Goal: Task Accomplishment & Management: Complete application form

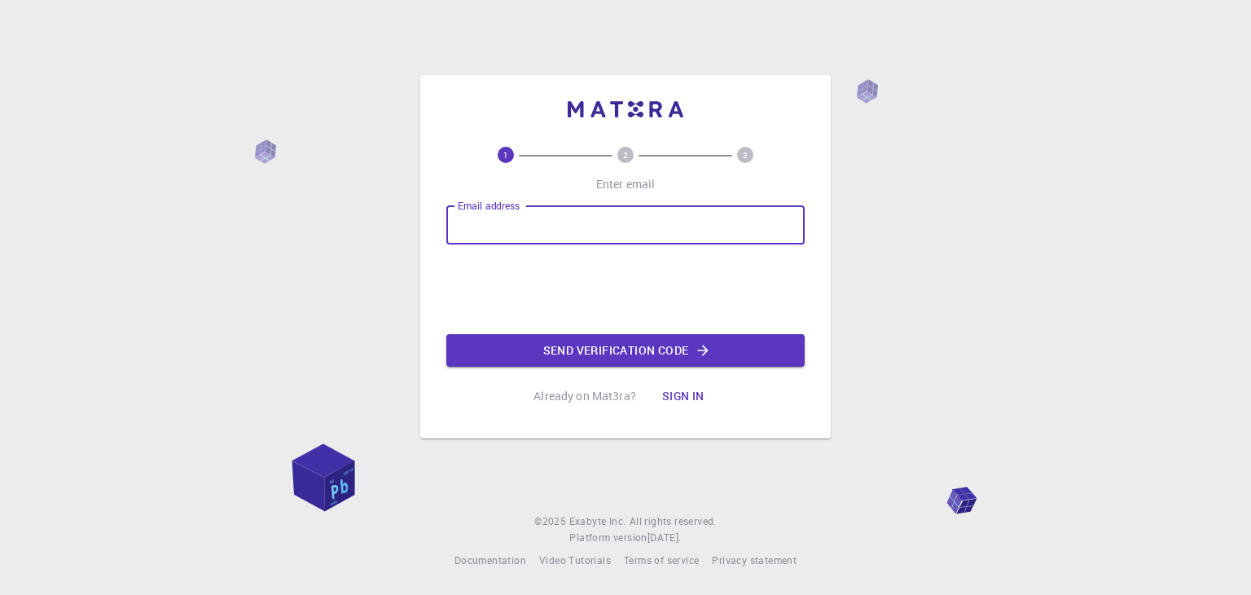
click at [520, 230] on input "Email address" at bounding box center [625, 224] width 358 height 39
type input "[EMAIL_ADDRESS][DOMAIN_NAME]"
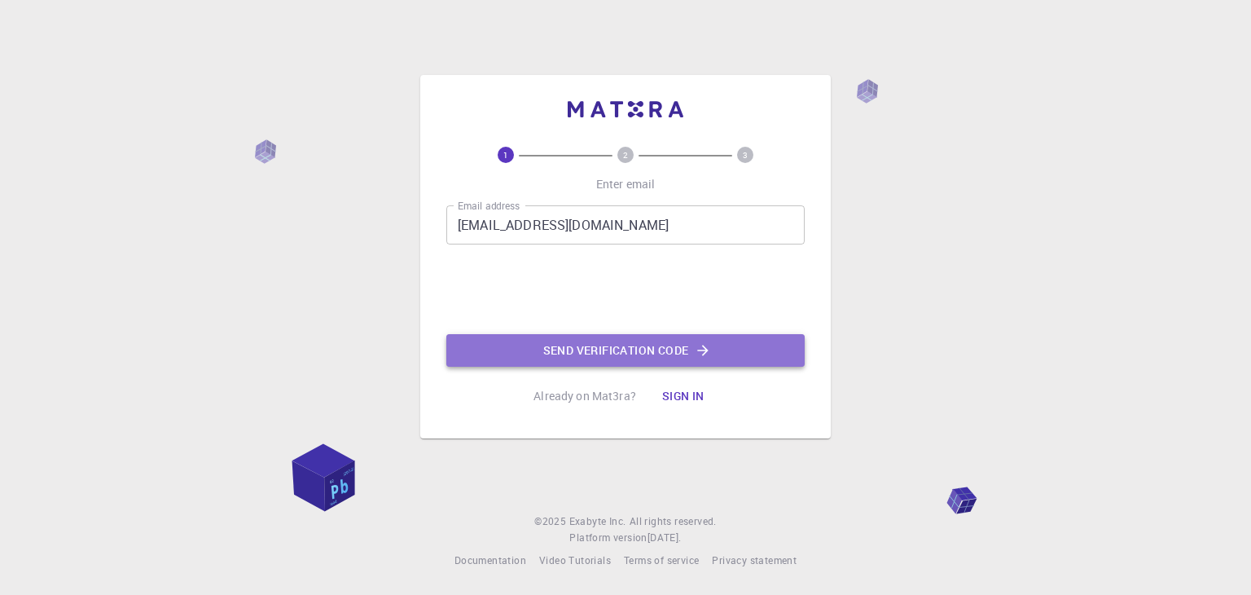
click at [544, 342] on button "Send verification code" at bounding box center [625, 350] width 358 height 33
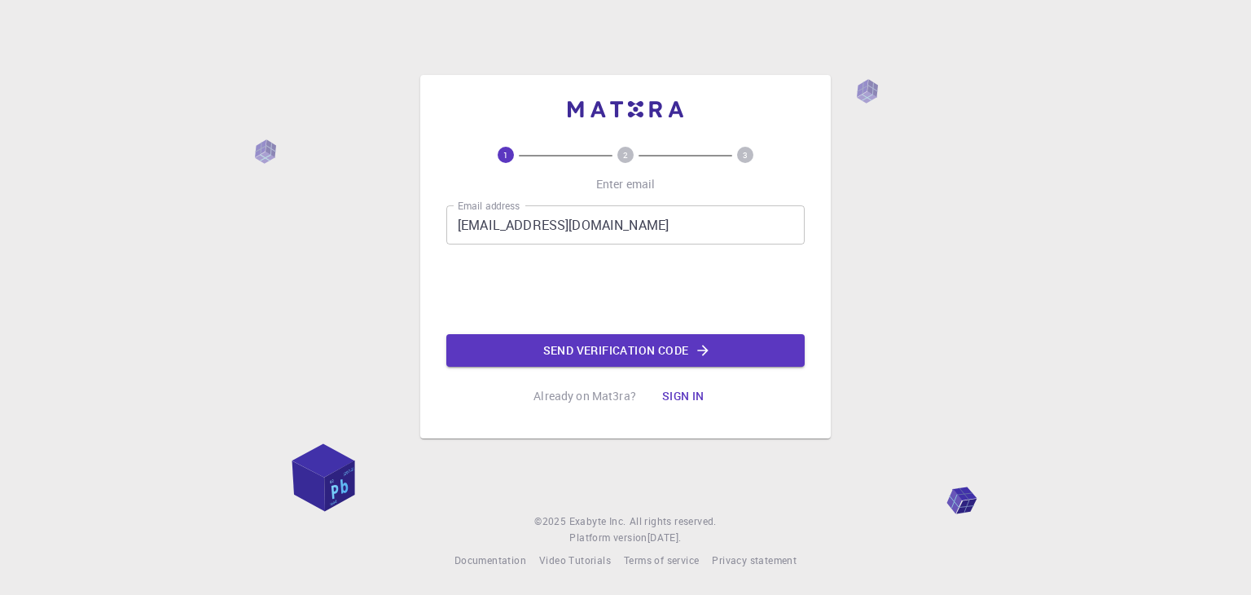
click at [568, 344] on button "Send verification code" at bounding box center [625, 350] width 358 height 33
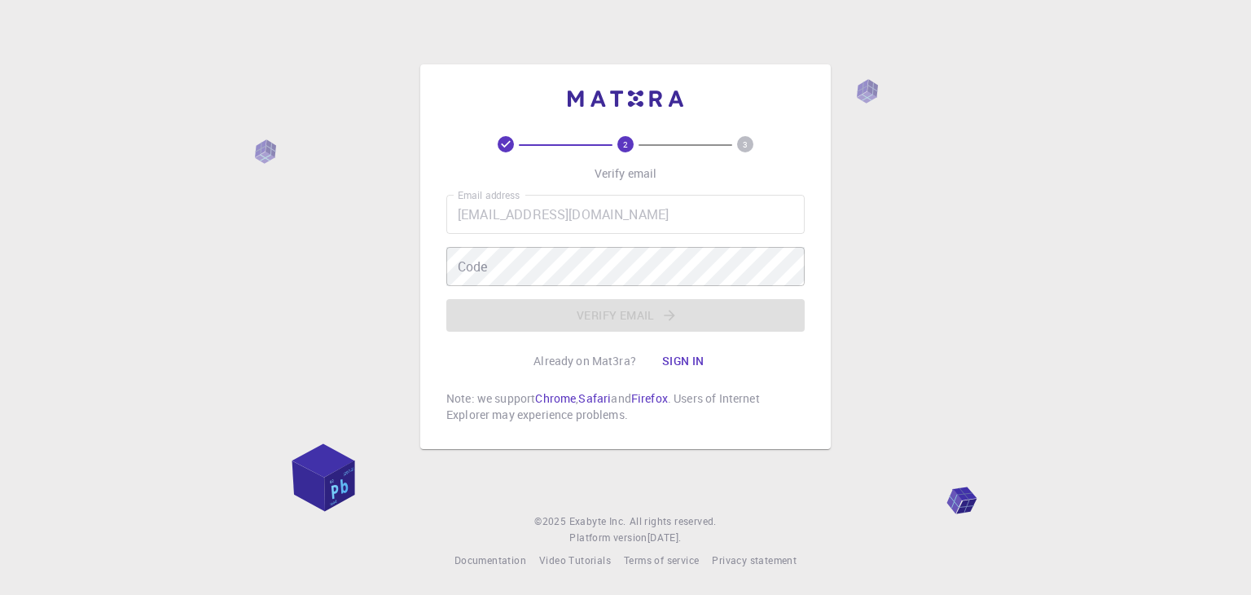
click at [492, 200] on div "Email address [EMAIL_ADDRESS][DOMAIN_NAME] Email address" at bounding box center [625, 214] width 358 height 39
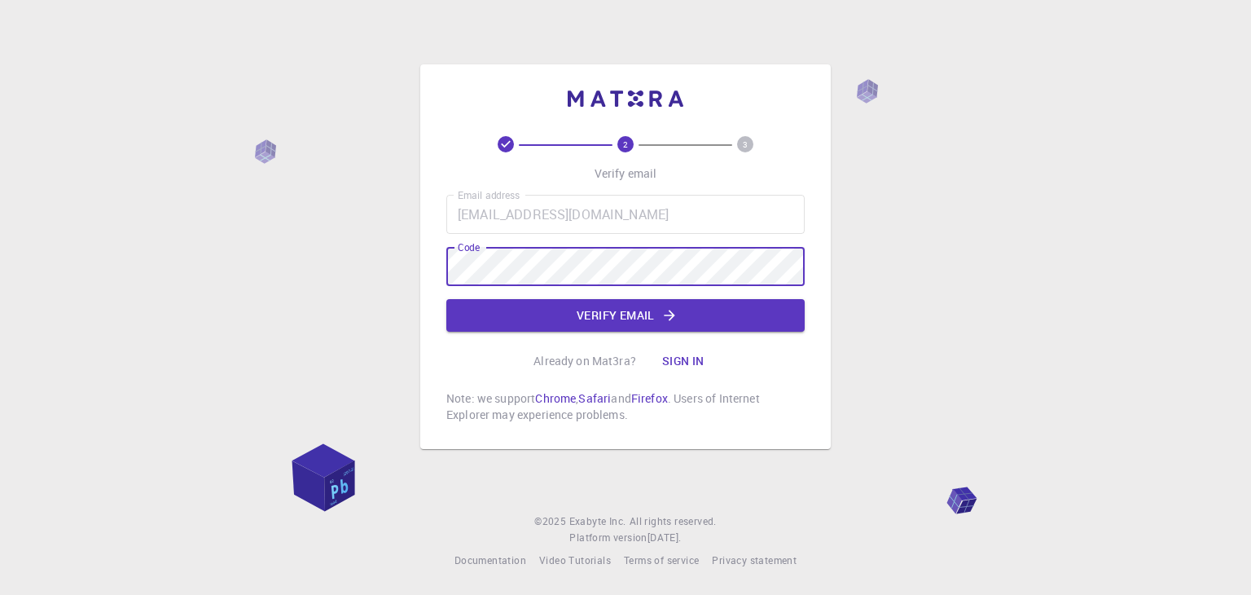
click at [631, 314] on button "Verify email" at bounding box center [625, 315] width 358 height 33
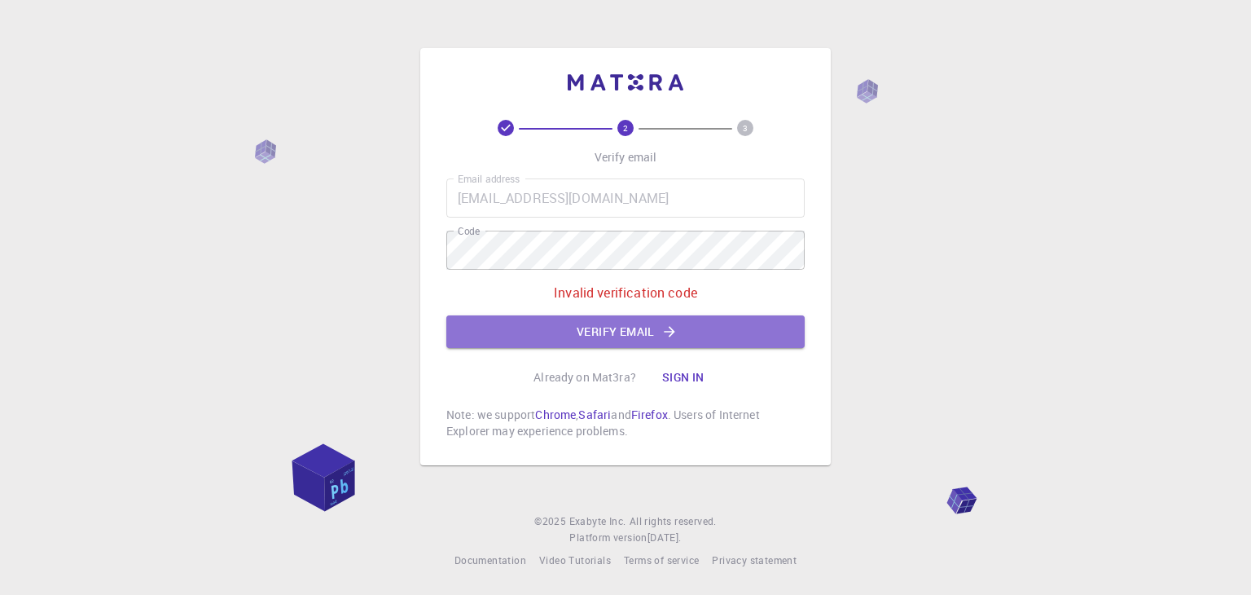
drag, startPoint x: 634, startPoint y: 322, endPoint x: 655, endPoint y: 323, distance: 21.2
click at [634, 323] on button "Verify email" at bounding box center [625, 331] width 358 height 33
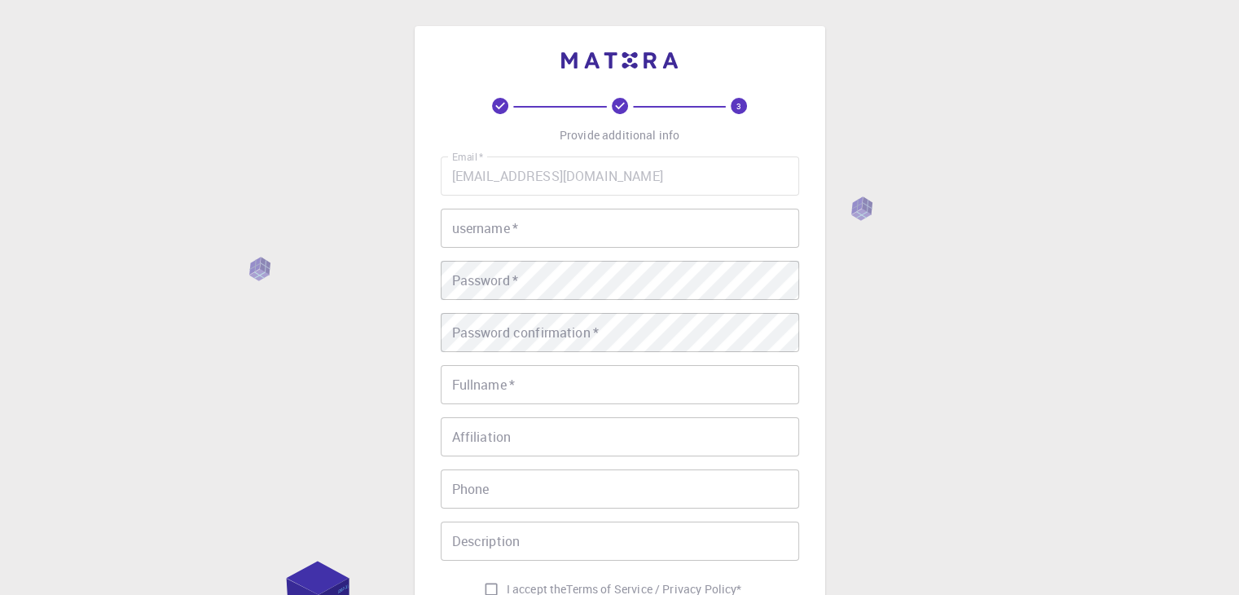
click at [550, 217] on input "username   *" at bounding box center [620, 228] width 358 height 39
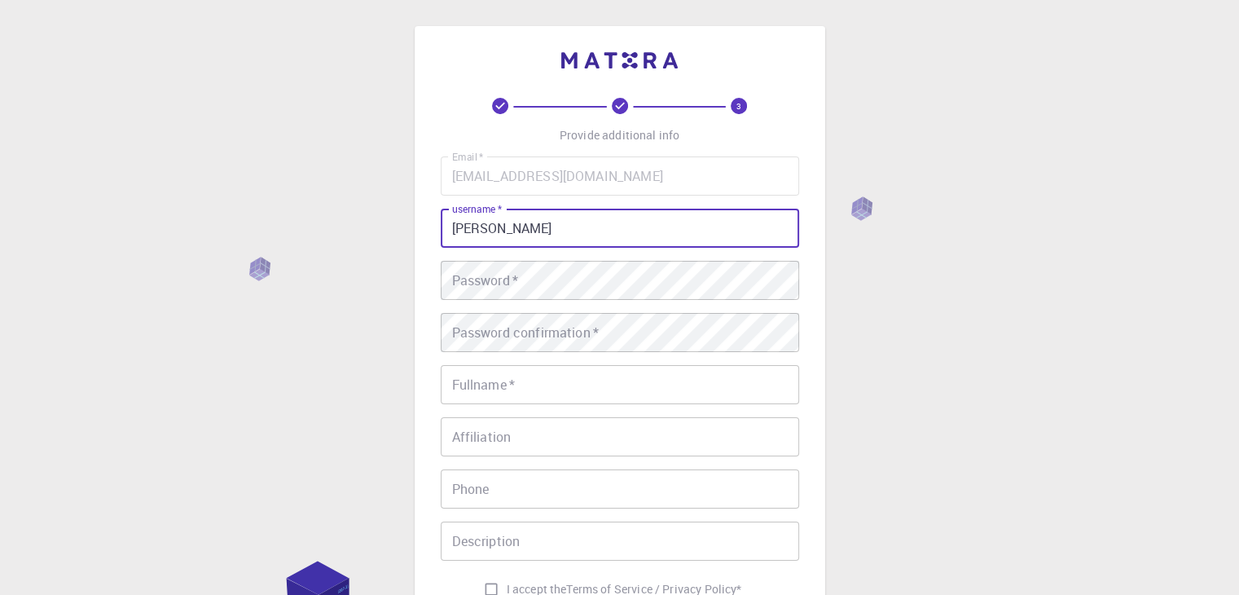
type input "[PERSON_NAME]"
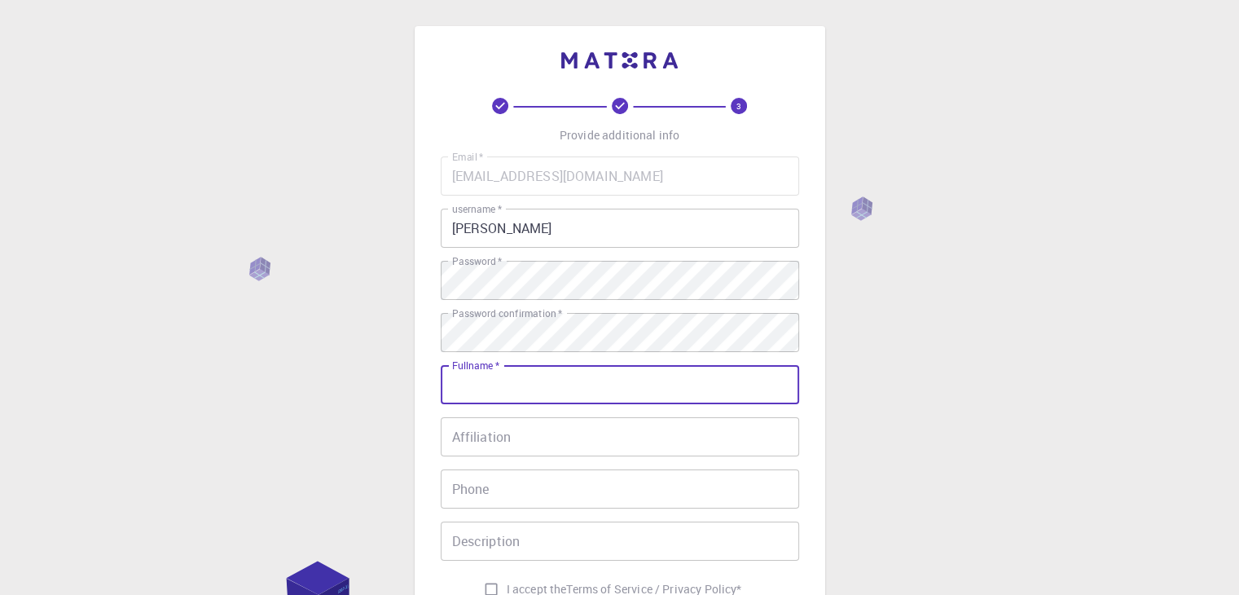
click at [555, 384] on input "Fullname   *" at bounding box center [620, 384] width 358 height 39
type input "[PERSON_NAME]"
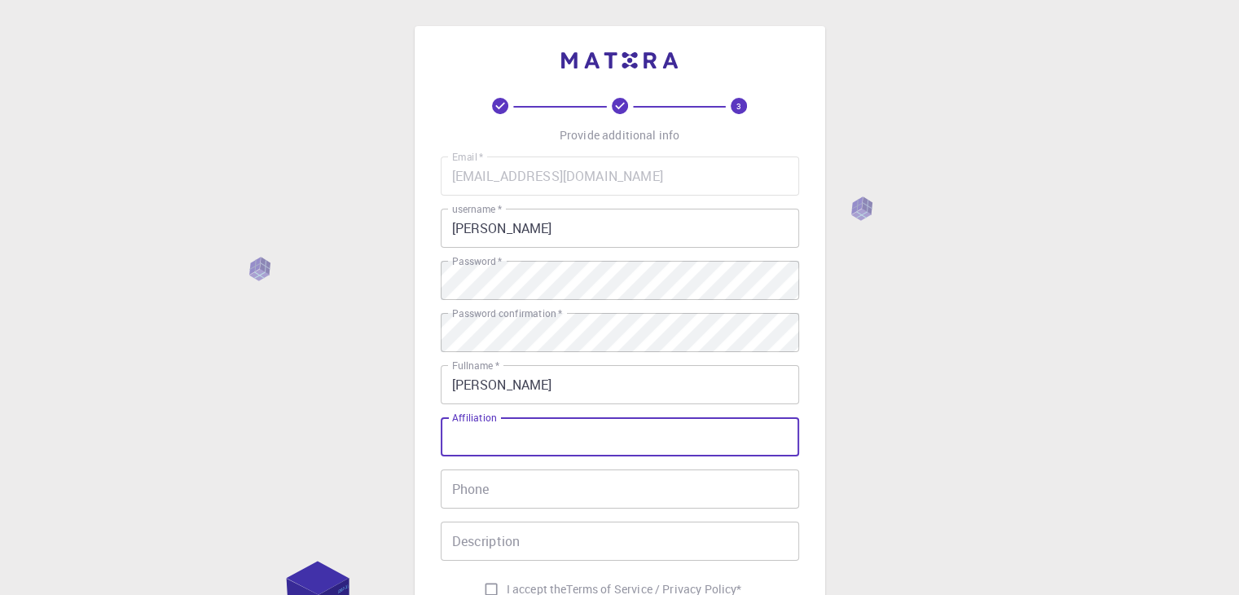
click at [560, 434] on input "Affiliation" at bounding box center [620, 436] width 358 height 39
type input "NEZ"
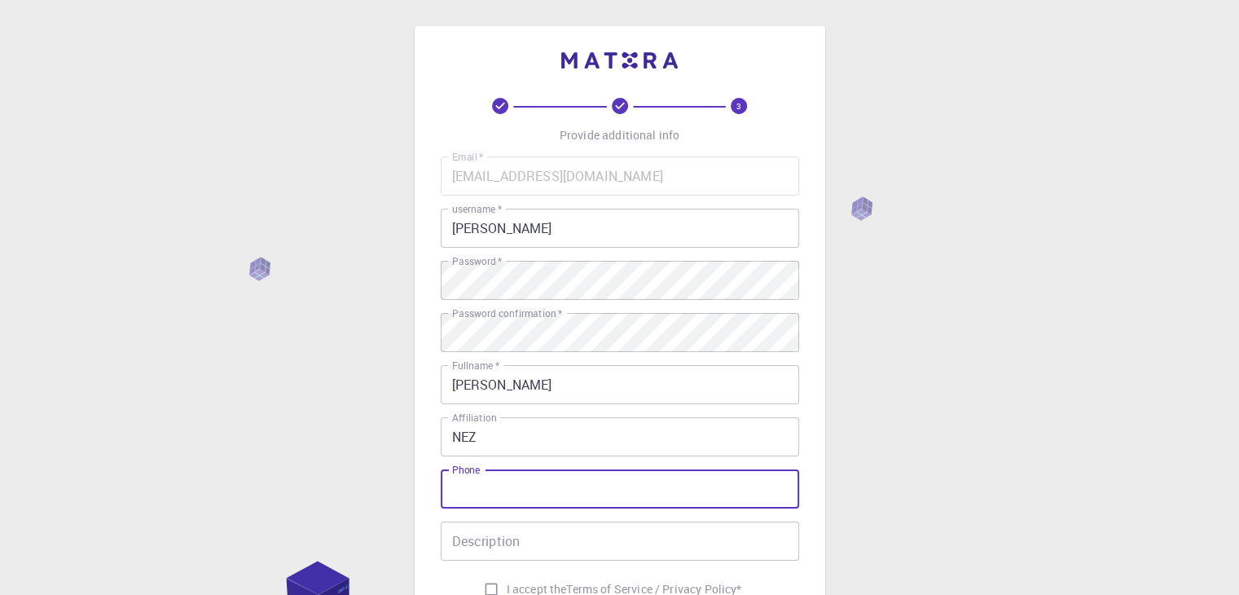
click at [509, 507] on input "Phone" at bounding box center [620, 488] width 358 height 39
type input "99332045"
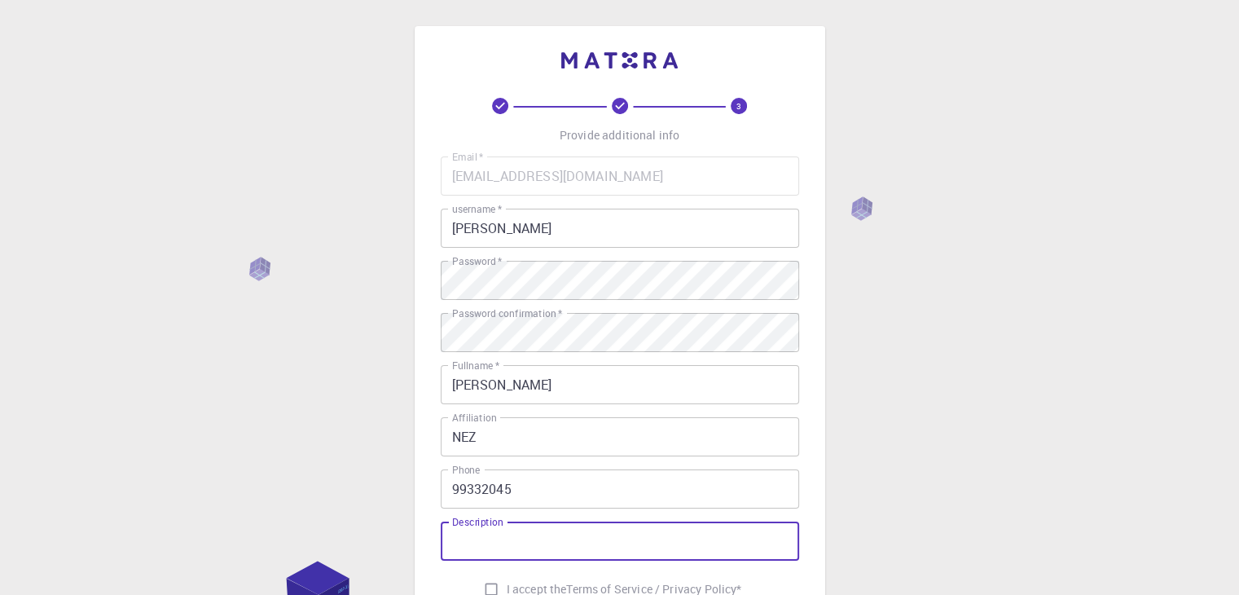
click at [620, 542] on input "Description" at bounding box center [620, 540] width 358 height 39
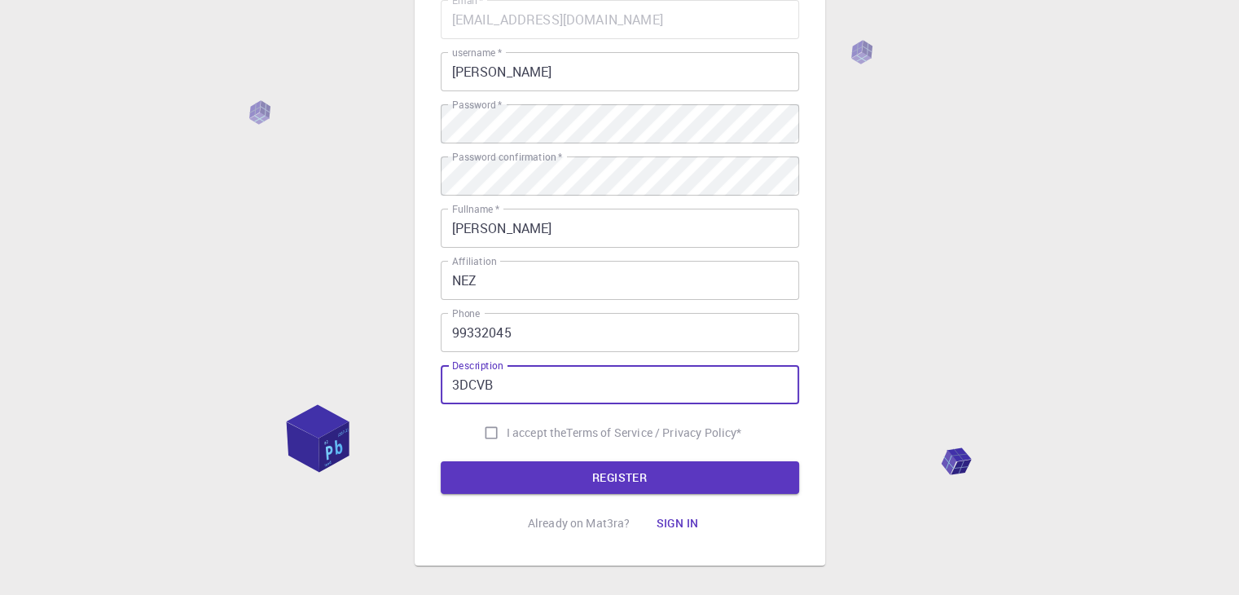
scroll to position [235, 0]
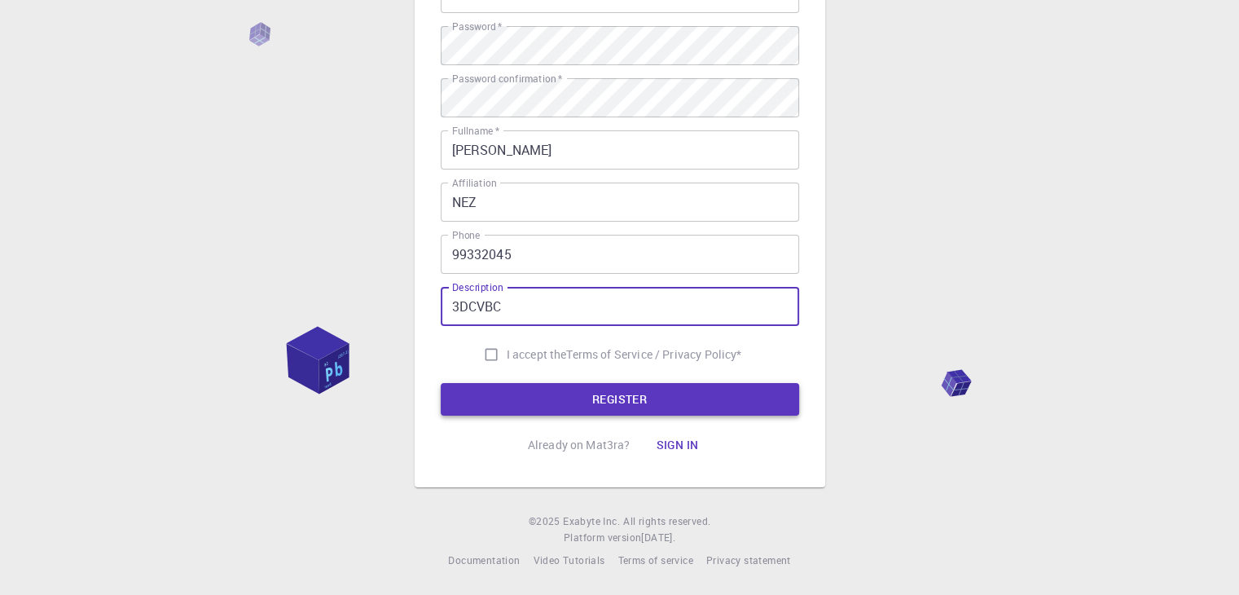
type input "3DCVBC"
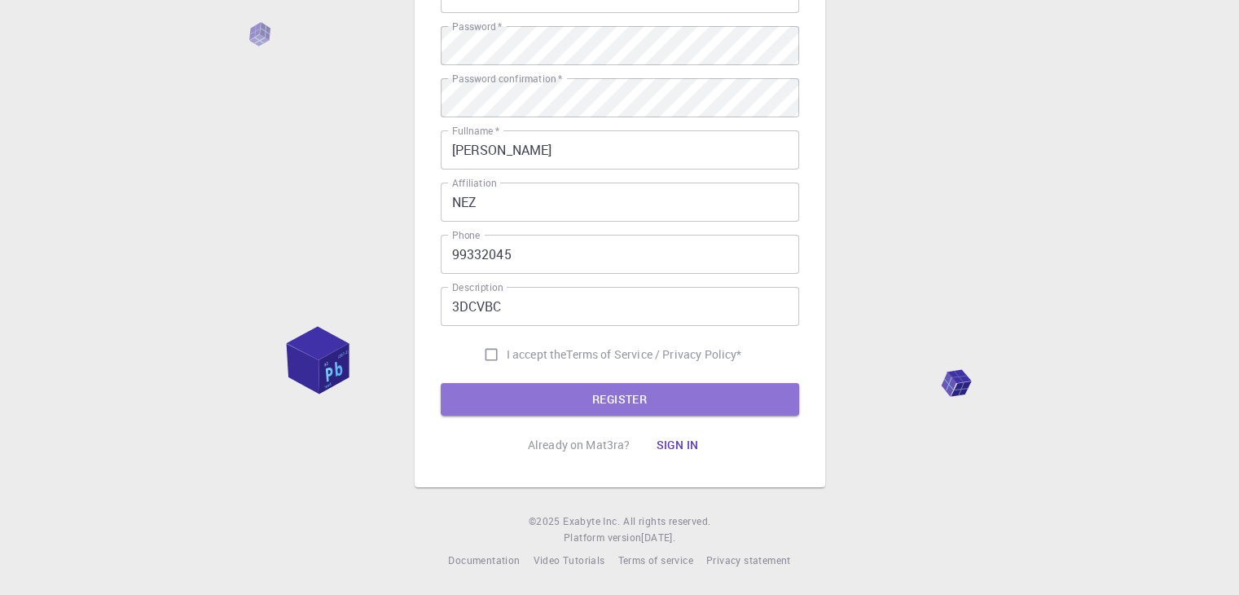
click at [486, 383] on button "REGISTER" at bounding box center [620, 399] width 358 height 33
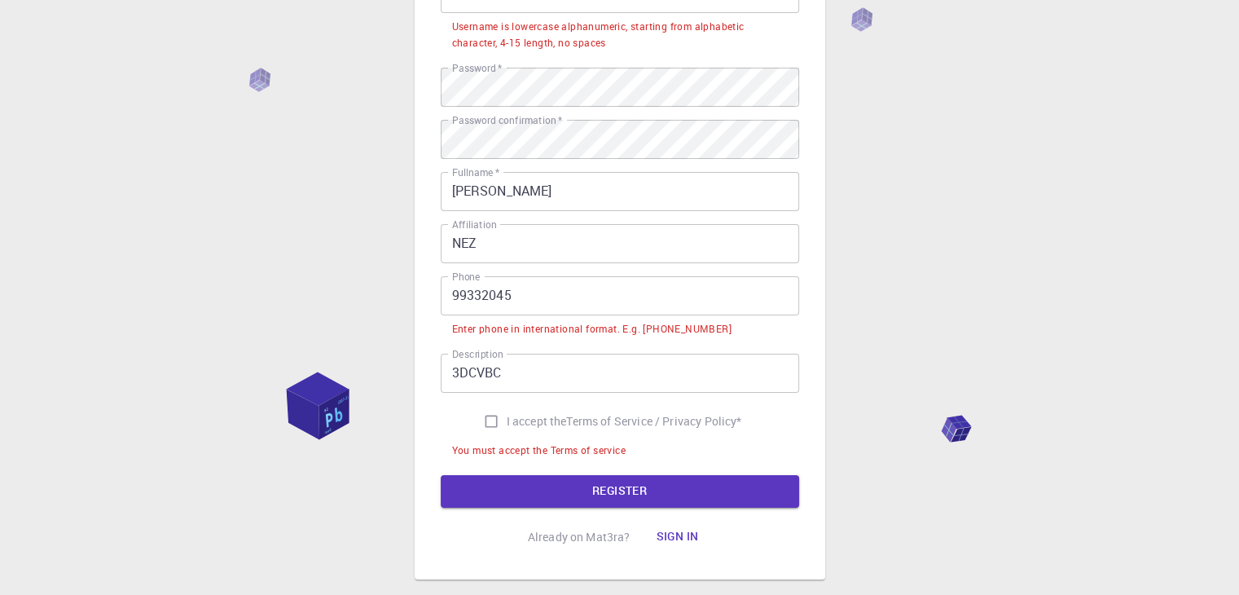
click at [567, 292] on input "99332045" at bounding box center [620, 295] width 358 height 39
click at [453, 292] on input "99332045" at bounding box center [620, 295] width 358 height 39
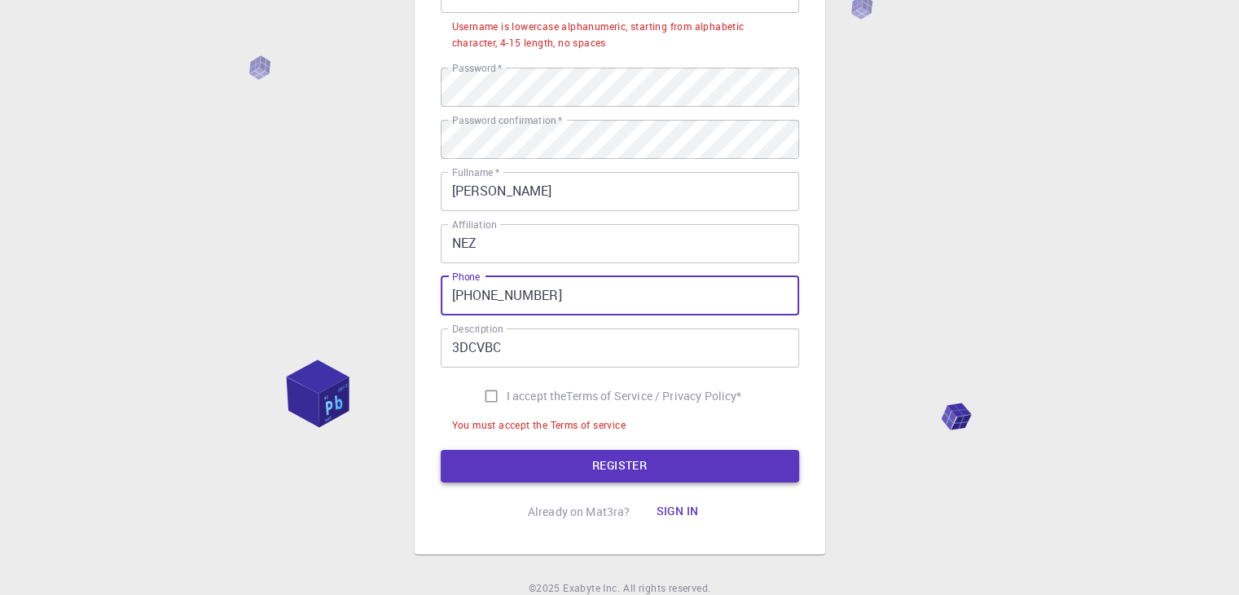
type input "[PHONE_NUMBER]"
click at [606, 463] on button "REGISTER" at bounding box center [620, 466] width 358 height 33
click at [639, 457] on button "REGISTER" at bounding box center [620, 466] width 358 height 33
click at [486, 400] on input "I accept the Terms of Service / Privacy Policy *" at bounding box center [491, 395] width 31 height 31
checkbox input "true"
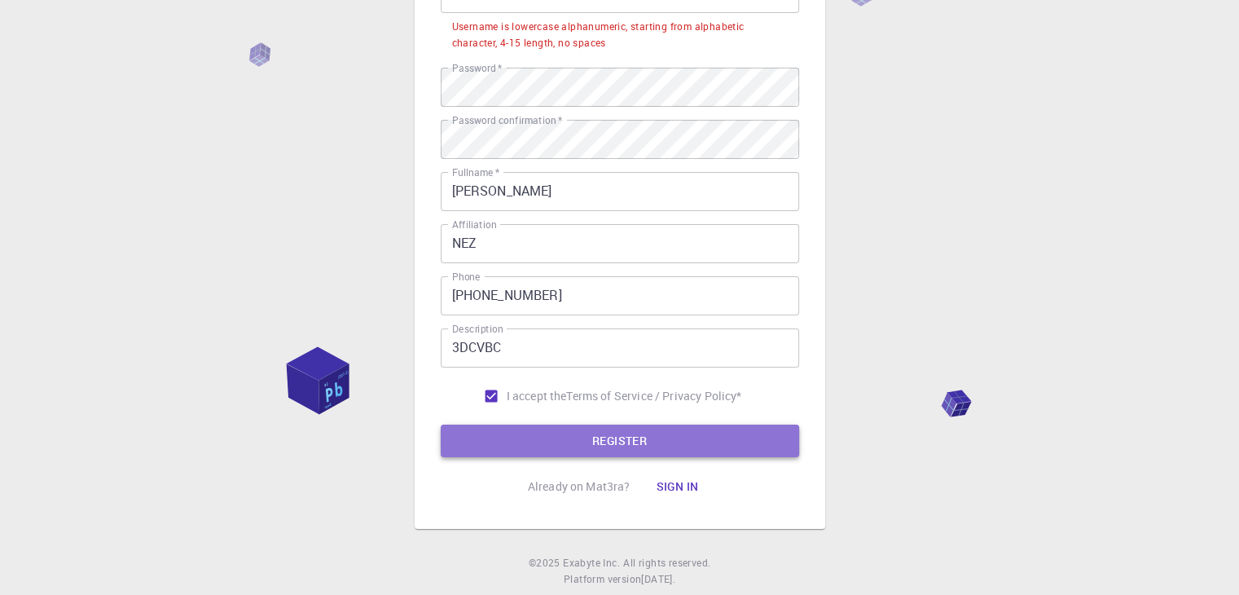
click at [525, 428] on button "REGISTER" at bounding box center [620, 440] width 358 height 33
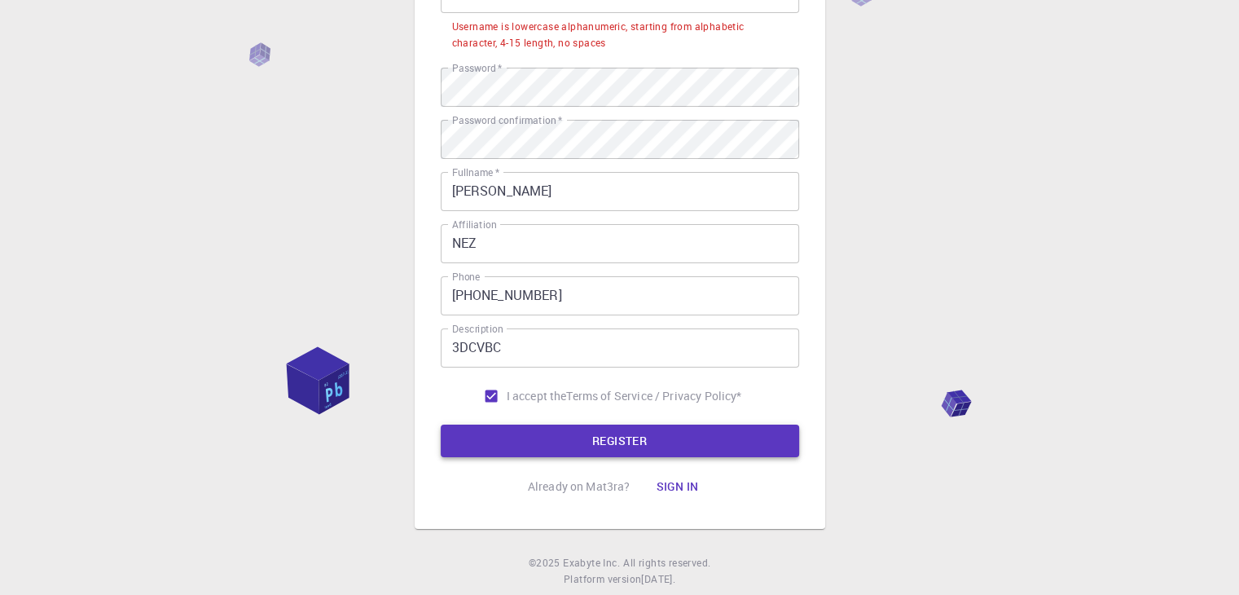
click at [534, 424] on button "REGISTER" at bounding box center [620, 440] width 358 height 33
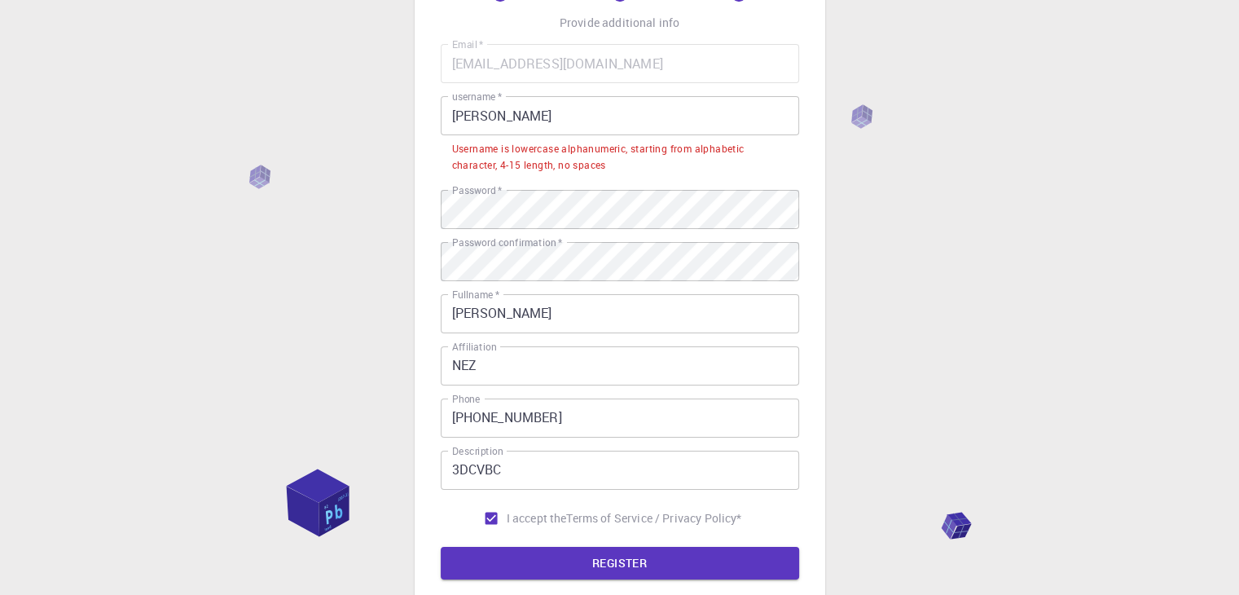
scroll to position [72, 0]
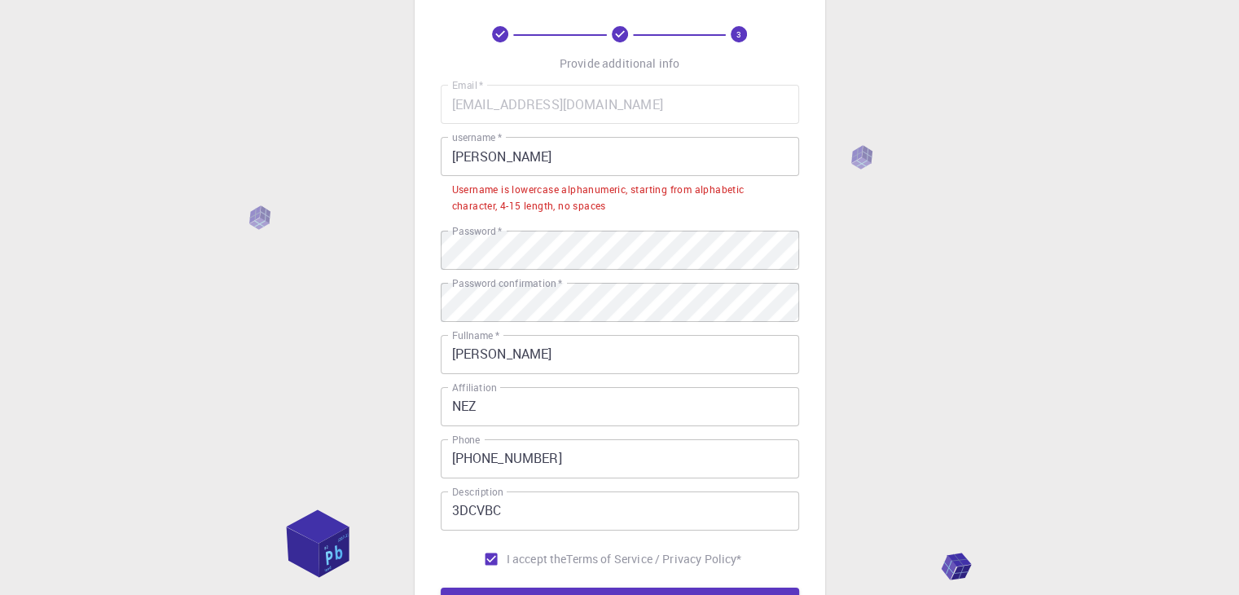
click at [545, 167] on input "[PERSON_NAME]" at bounding box center [620, 156] width 358 height 39
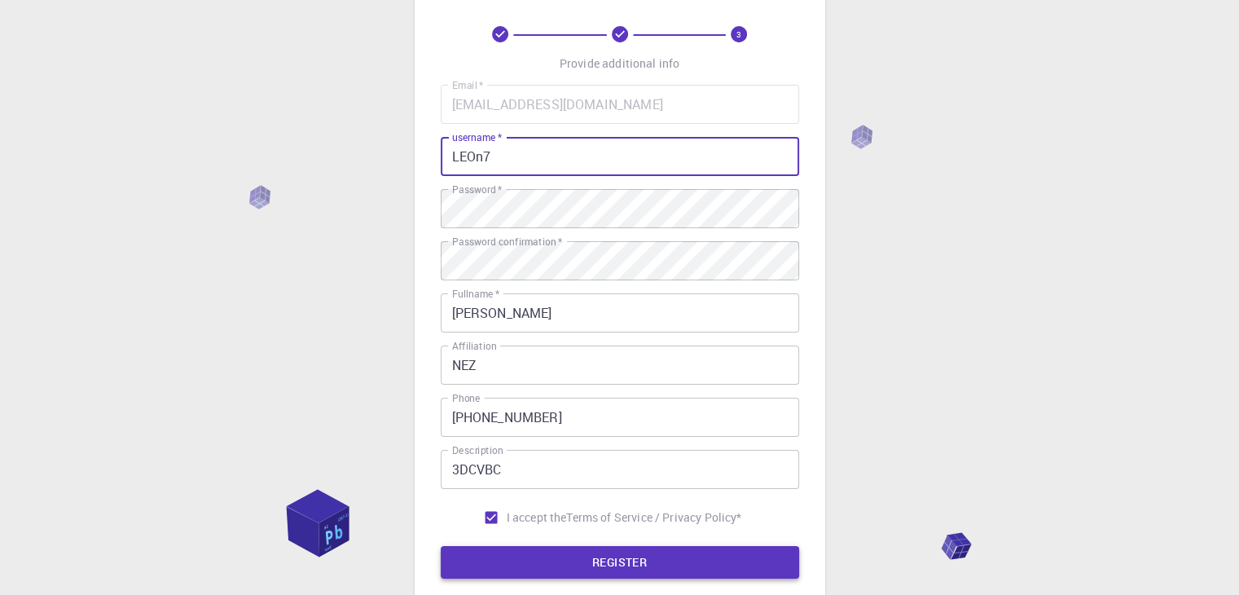
type input "LEOn7"
click at [612, 561] on button "REGISTER" at bounding box center [620, 562] width 358 height 33
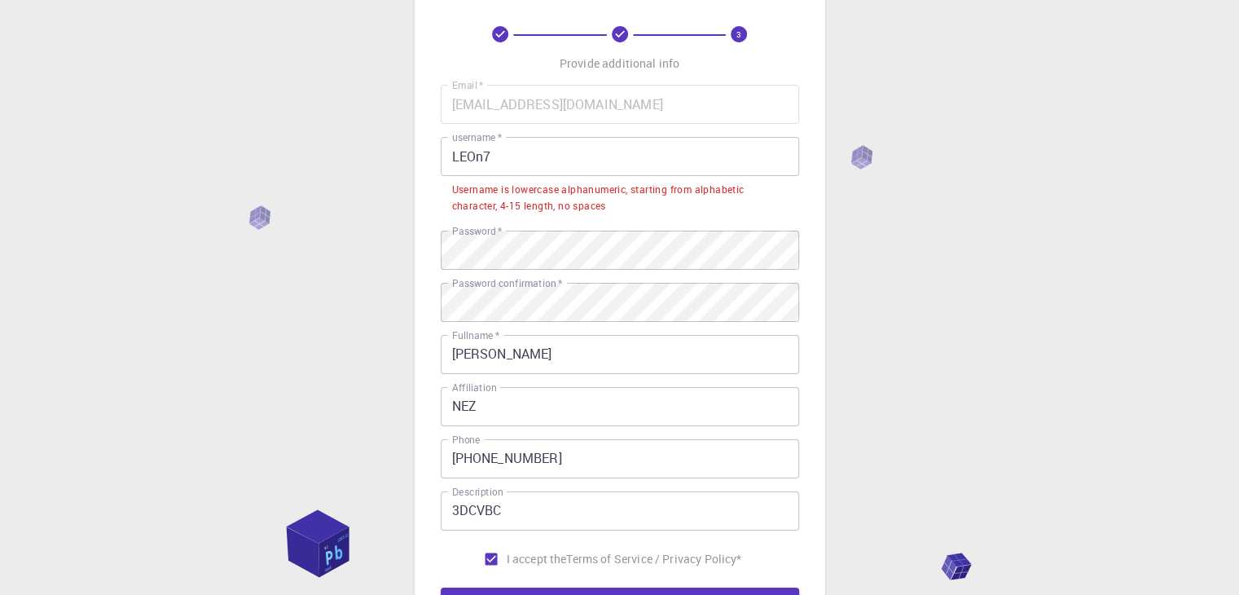
click at [548, 167] on input "LEOn7" at bounding box center [620, 156] width 358 height 39
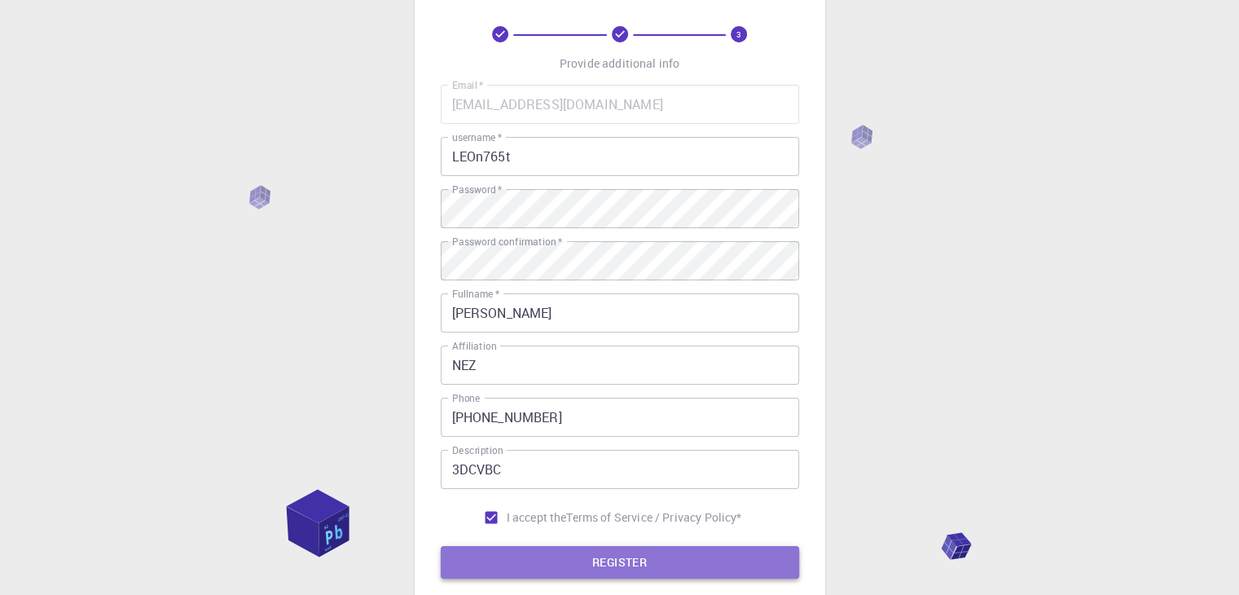
click at [658, 558] on button "REGISTER" at bounding box center [620, 562] width 358 height 33
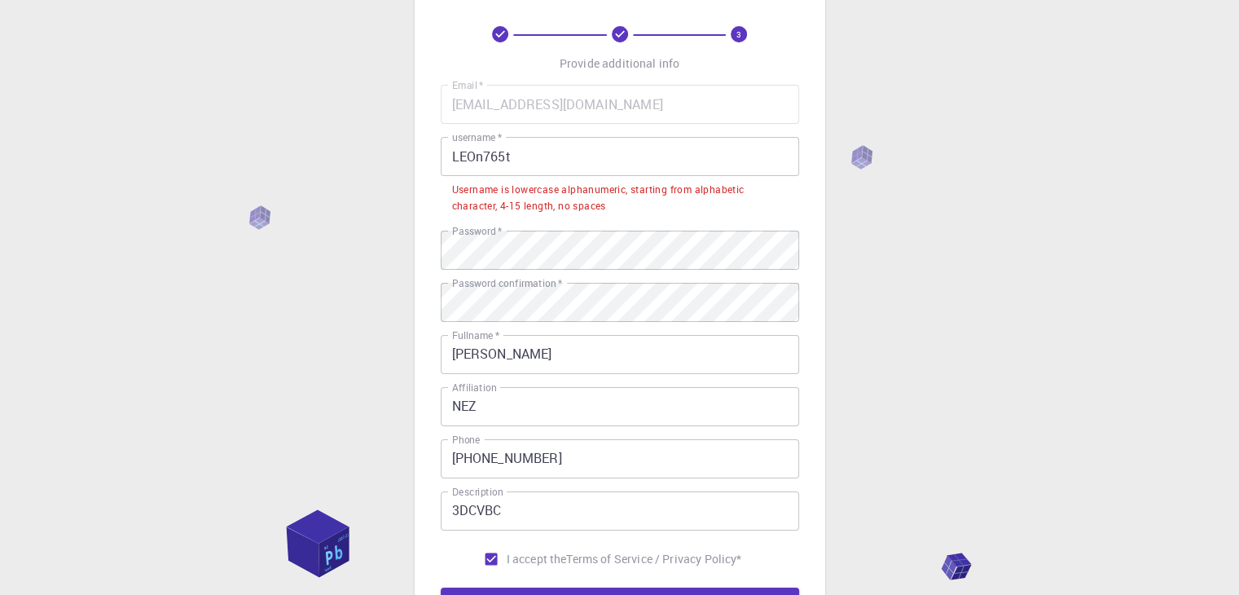
click at [563, 173] on input "LEOn765t" at bounding box center [620, 156] width 358 height 39
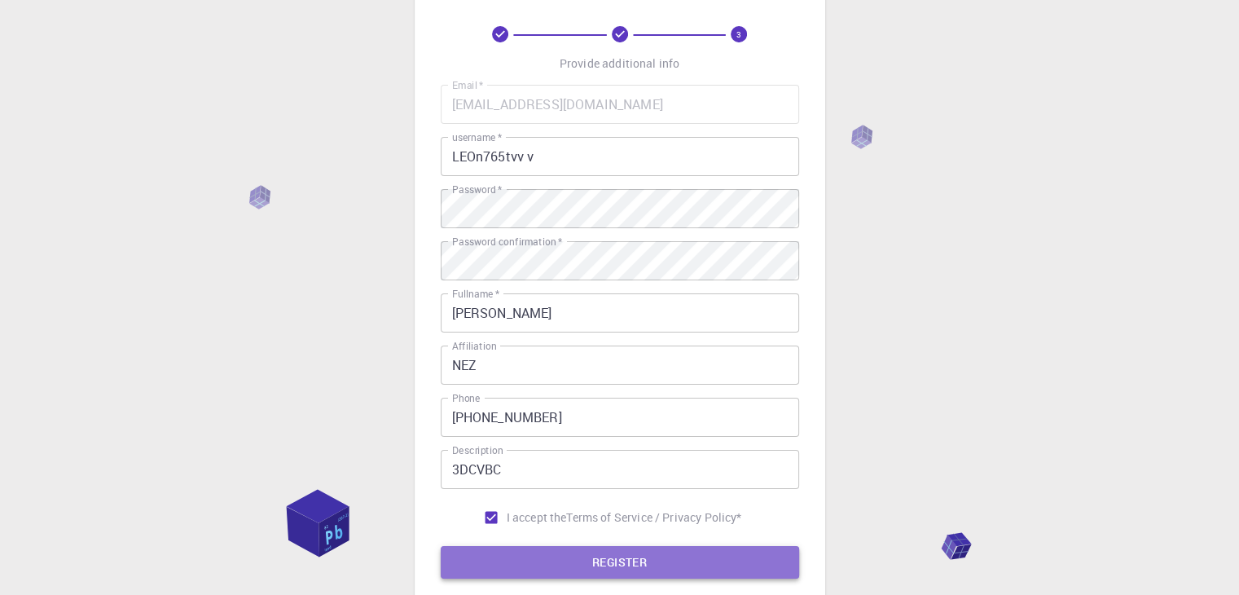
click at [664, 564] on button "REGISTER" at bounding box center [620, 562] width 358 height 33
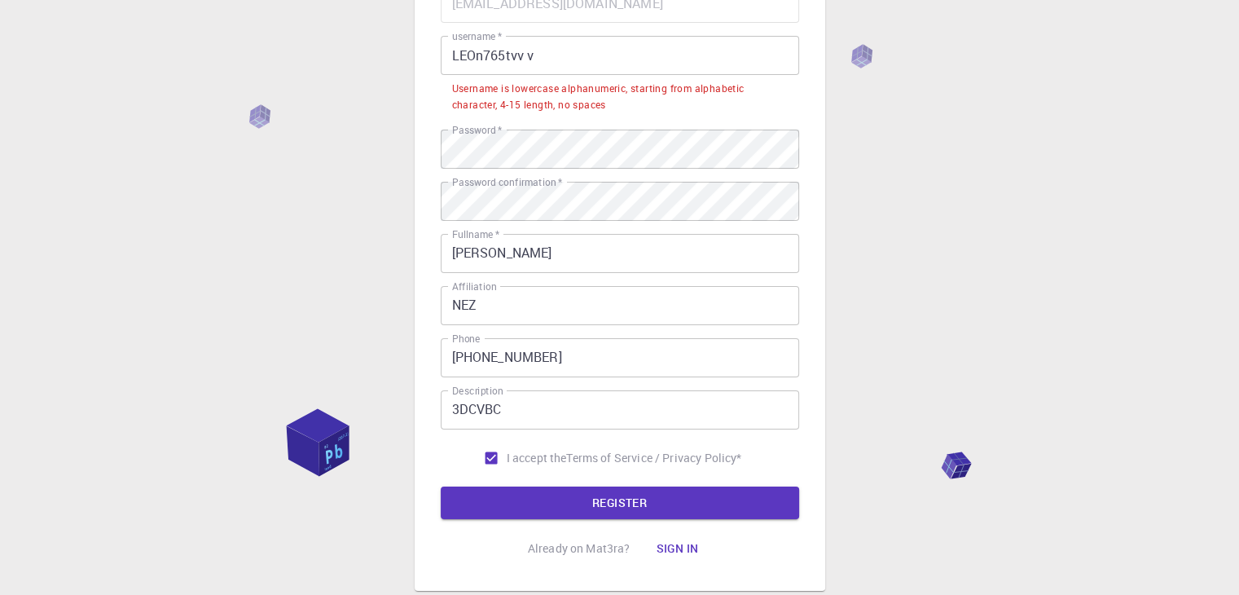
scroll to position [235, 0]
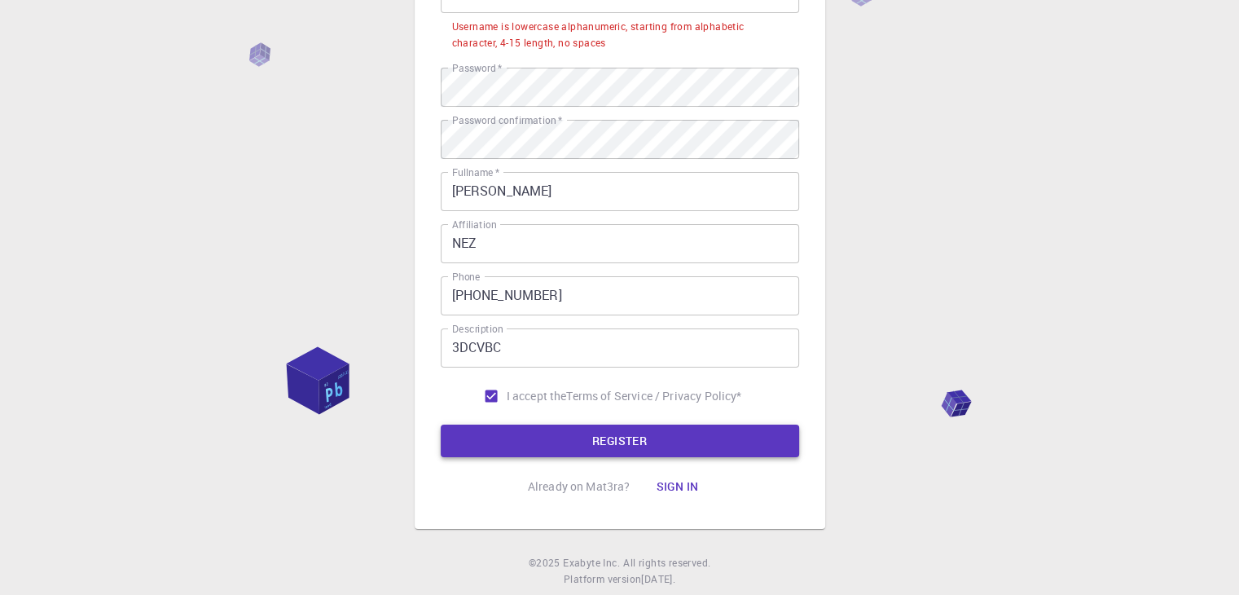
click at [634, 444] on button "REGISTER" at bounding box center [620, 440] width 358 height 33
click at [634, 443] on button "REGISTER" at bounding box center [620, 440] width 358 height 33
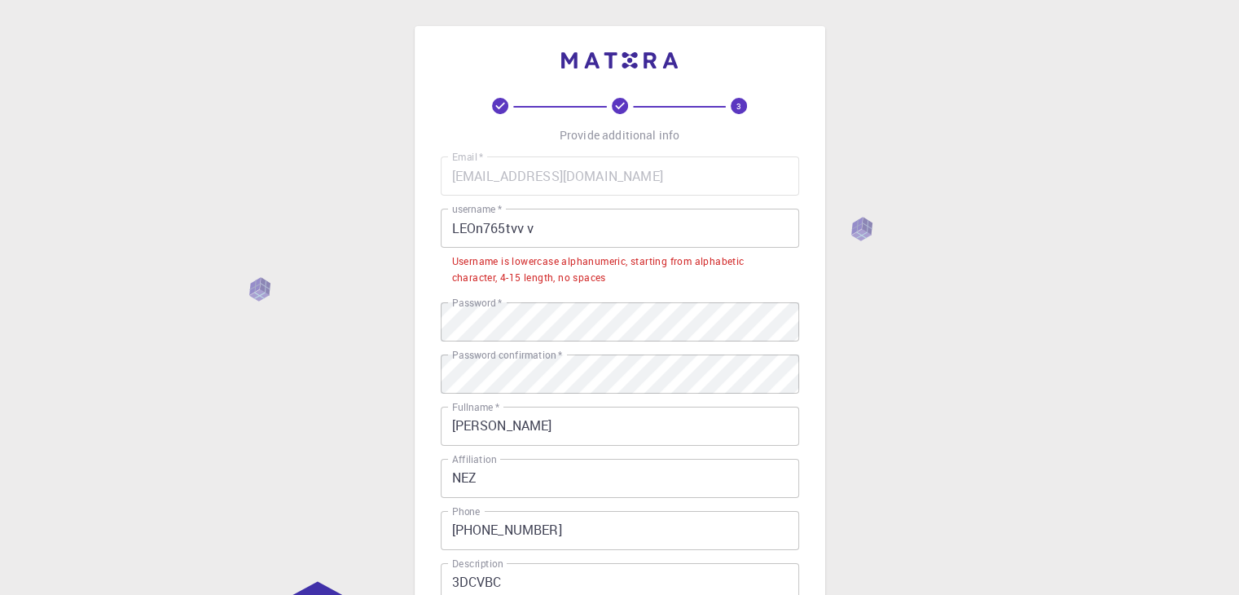
scroll to position [0, 0]
click at [573, 232] on input "LEOn765tvv v" at bounding box center [620, 228] width 358 height 39
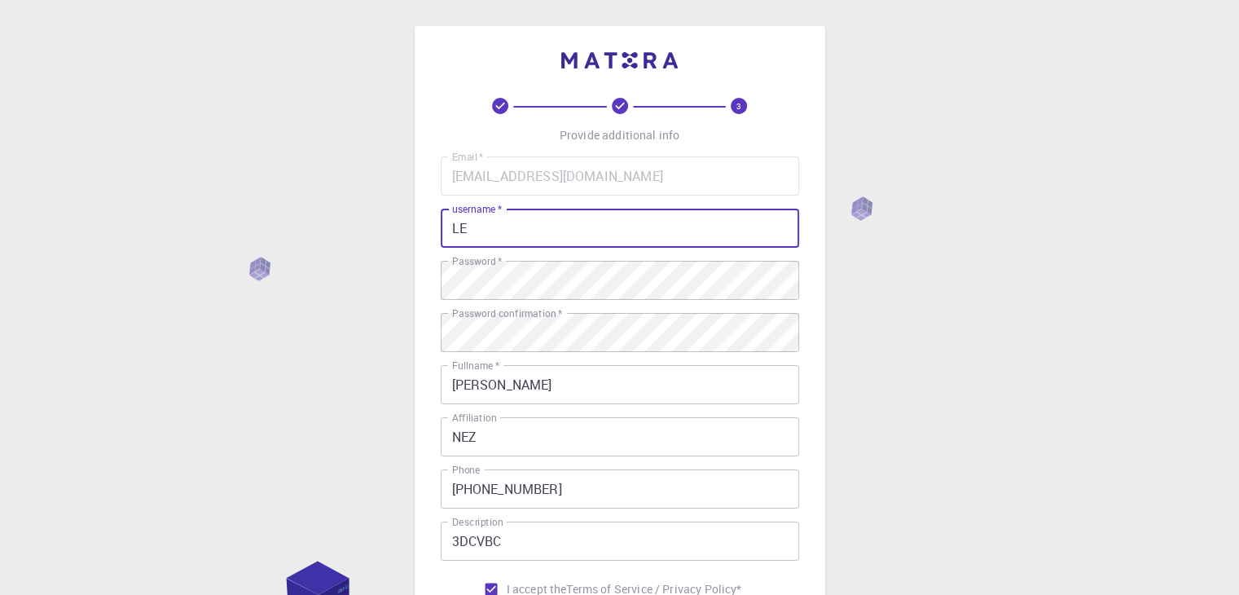
type input "L"
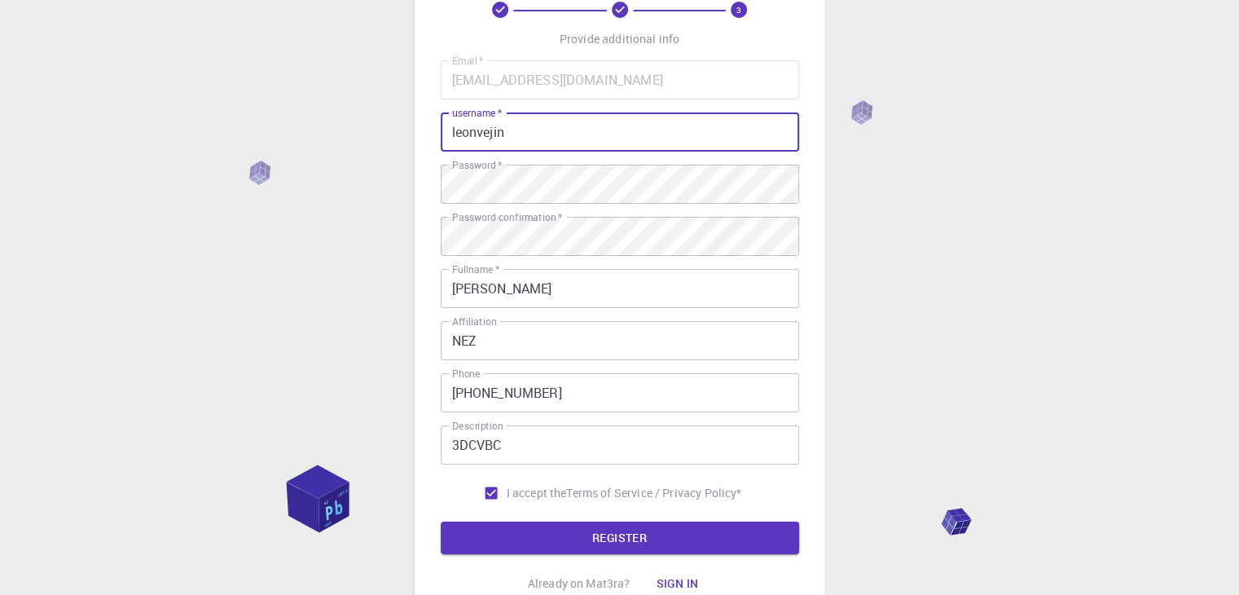
scroll to position [235, 0]
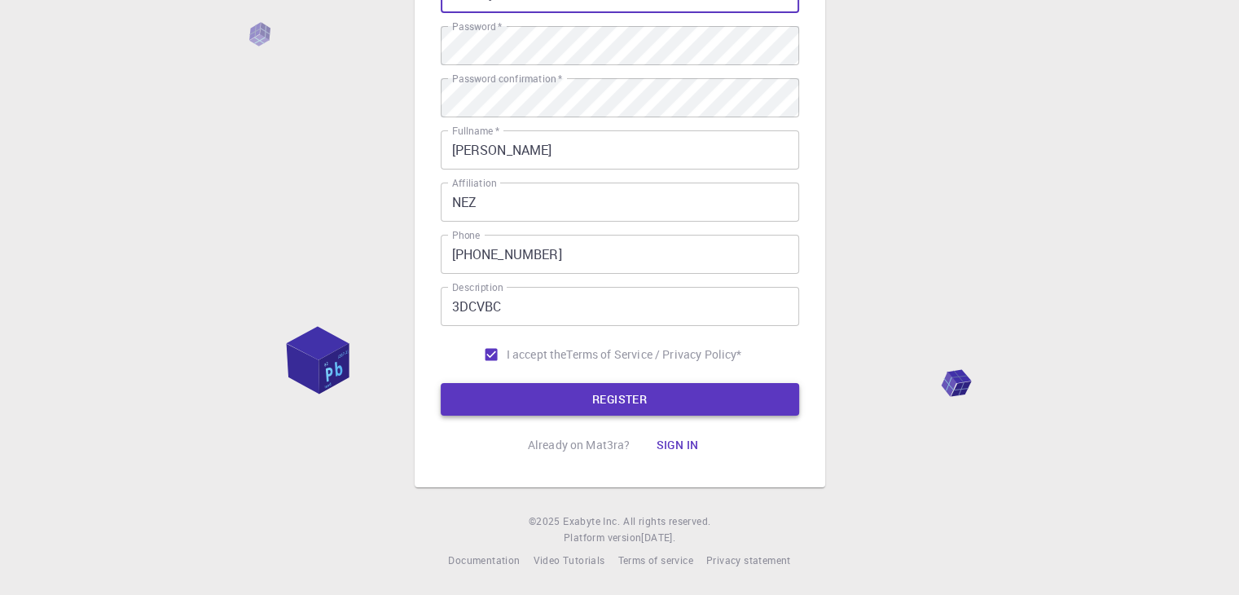
type input "leonvejin"
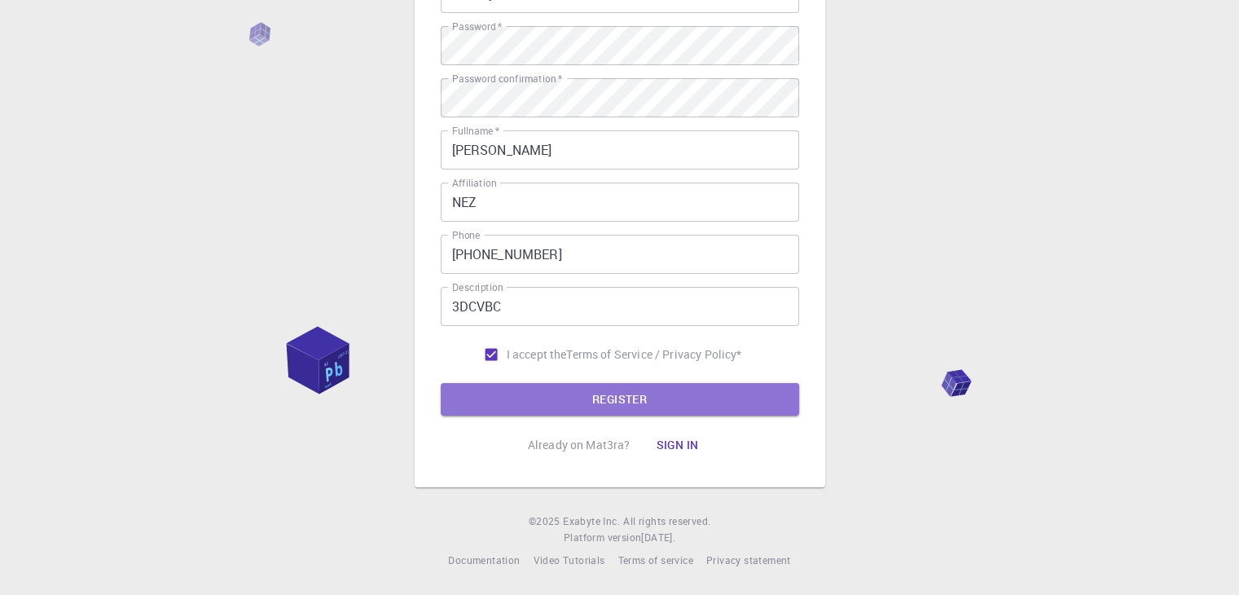
click at [543, 393] on button "REGISTER" at bounding box center [620, 399] width 358 height 33
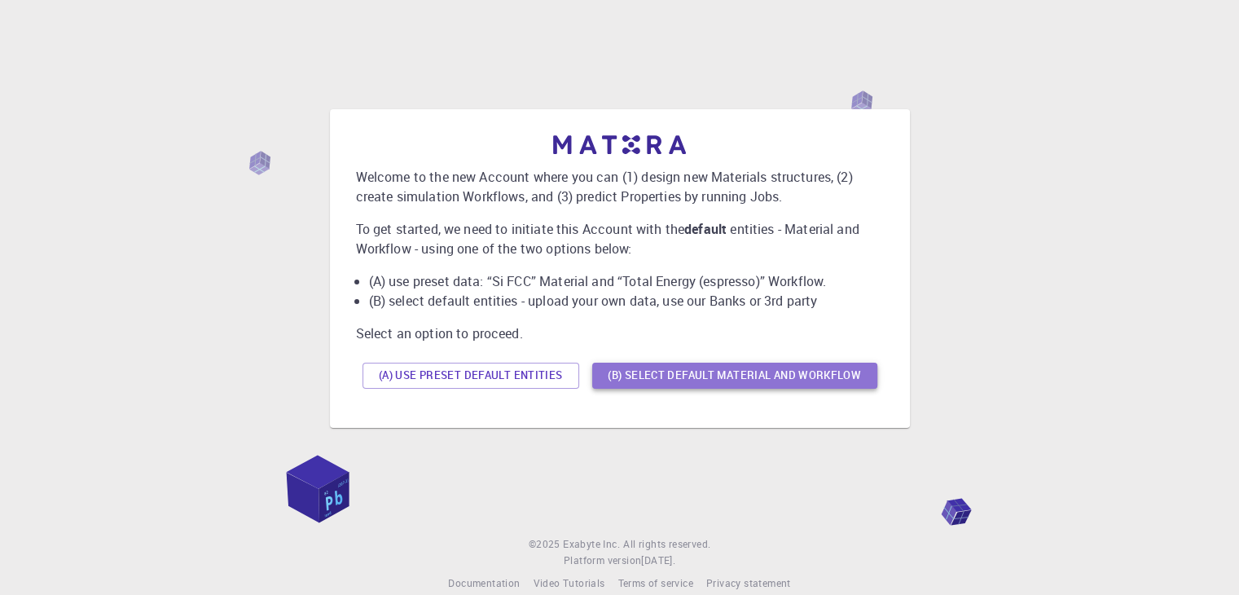
click at [777, 370] on button "(B) Select default material and workflow" at bounding box center [734, 375] width 285 height 26
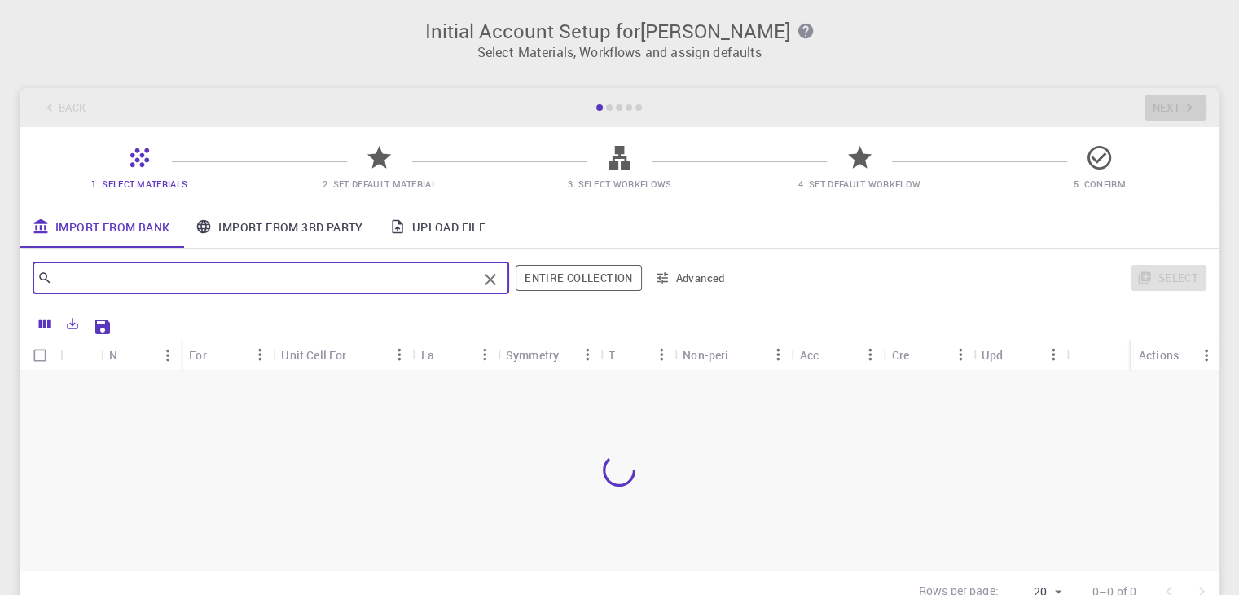
click at [261, 276] on input "text" at bounding box center [264, 277] width 425 height 23
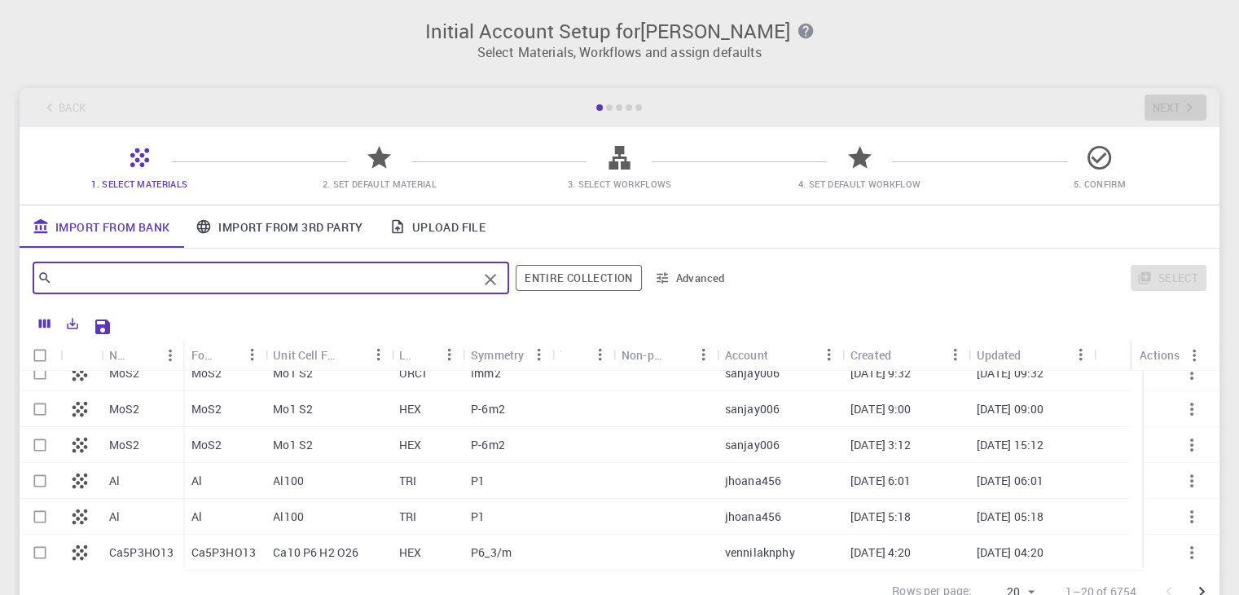
click at [372, 147] on icon at bounding box center [379, 157] width 29 height 29
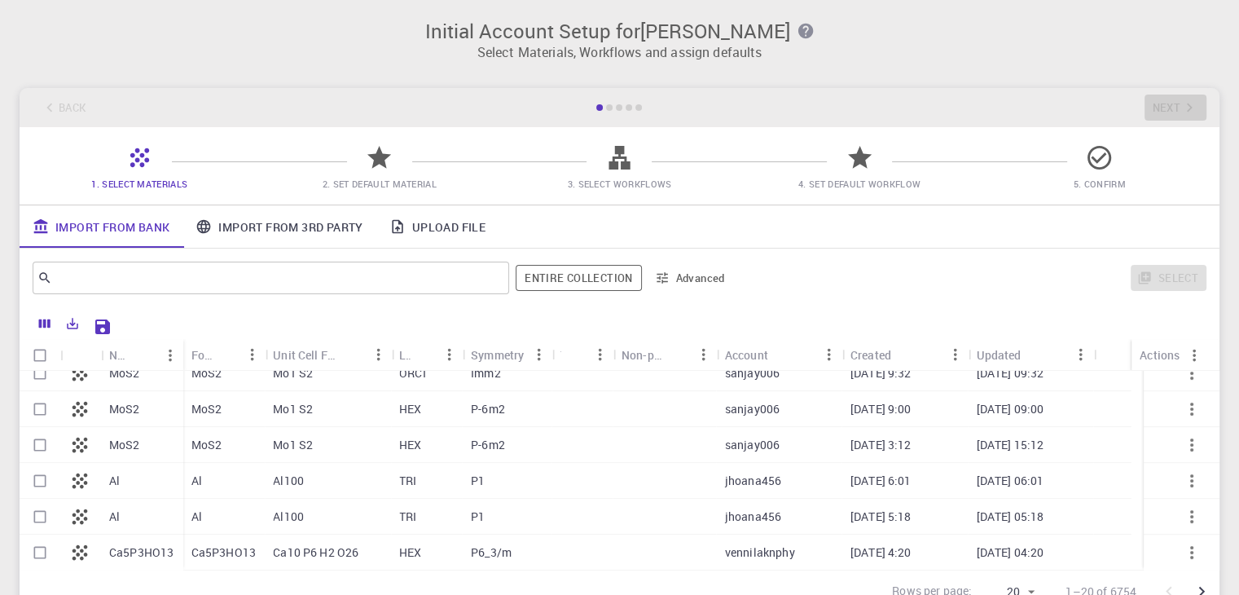
click at [397, 158] on span "2. Set Default Material" at bounding box center [379, 172] width 227 height 38
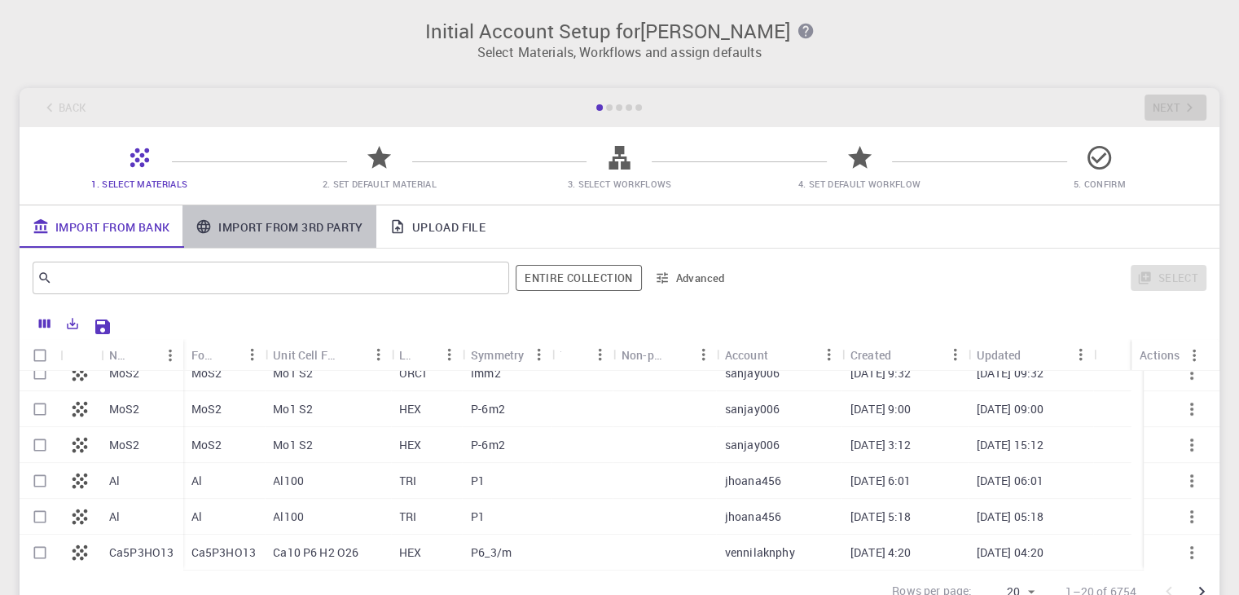
click at [312, 219] on link "Import From 3rd Party" at bounding box center [278, 226] width 193 height 42
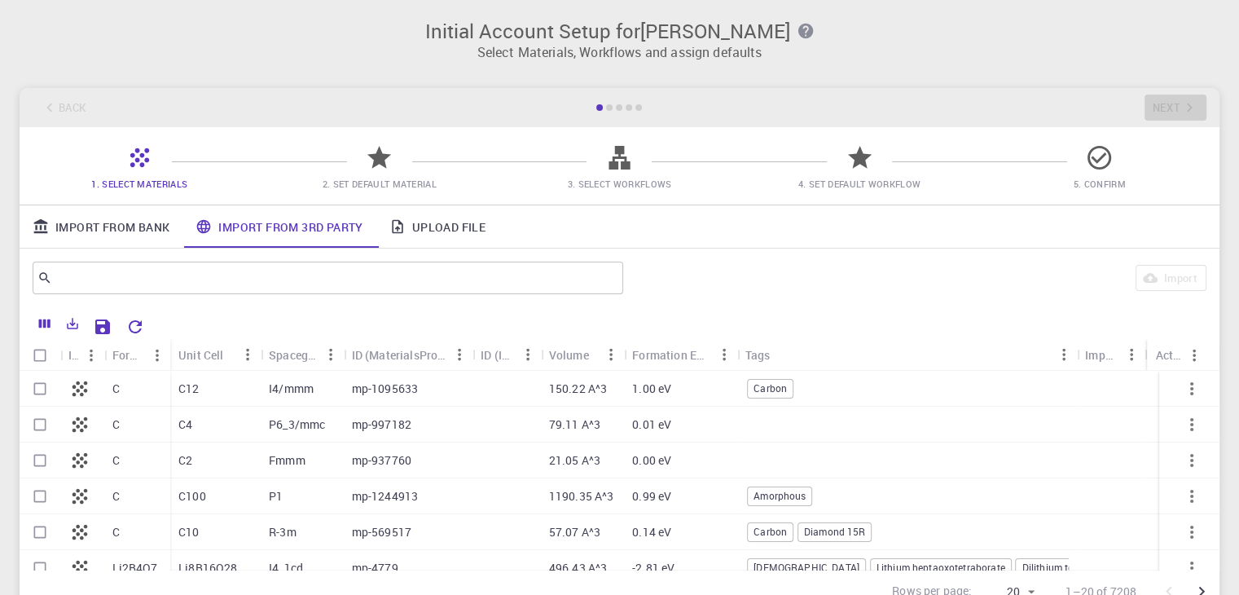
click at [606, 160] on icon at bounding box center [619, 157] width 29 height 29
click at [489, 161] on span at bounding box center [499, 161] width 175 height 1
click at [463, 239] on link "Upload File" at bounding box center [437, 226] width 122 height 42
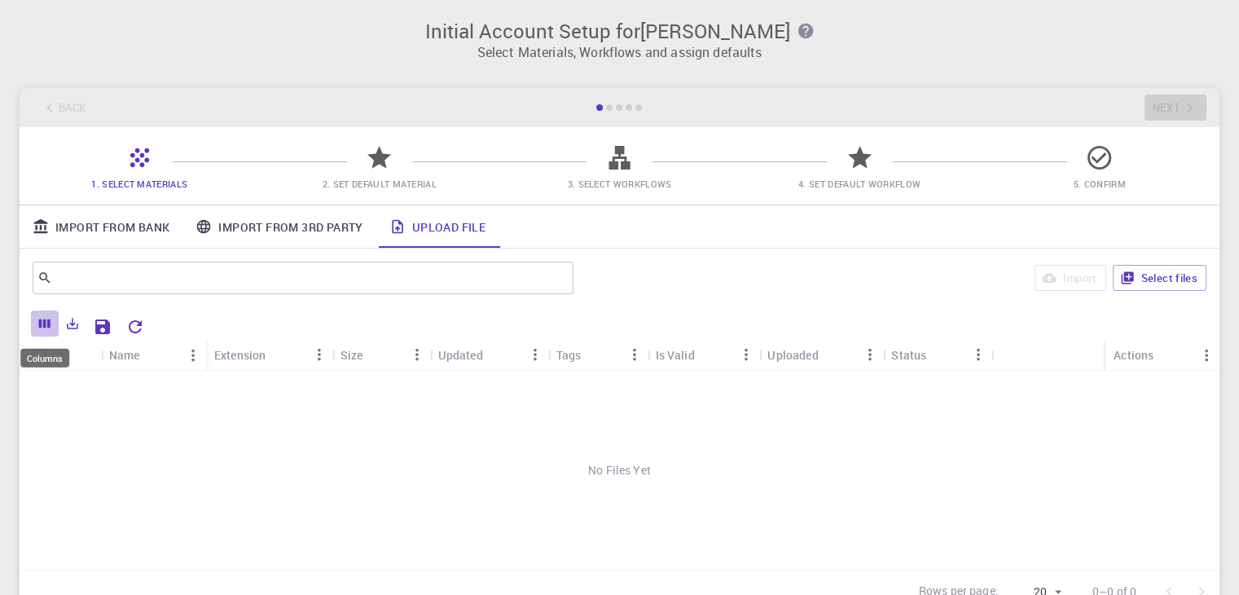
click at [47, 328] on icon "Columns" at bounding box center [44, 323] width 15 height 15
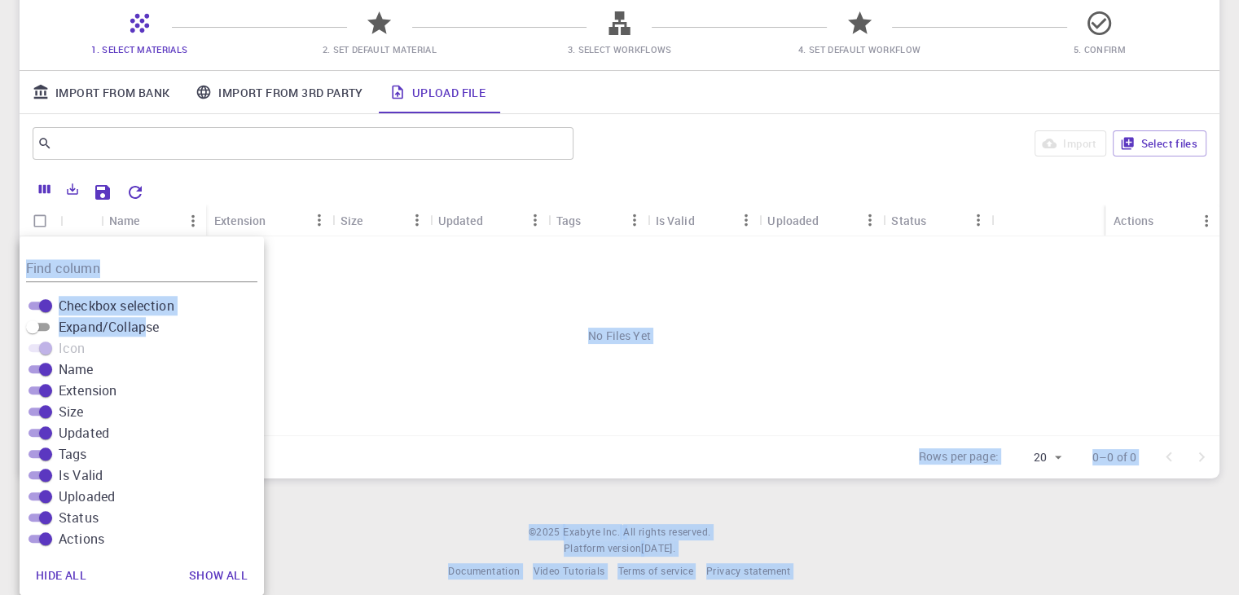
drag, startPoint x: 296, startPoint y: 303, endPoint x: 116, endPoint y: 315, distance: 180.4
click at [143, 315] on body "Initial Account Setup for [PERSON_NAME] Select Materials, Workflows and assign …" at bounding box center [619, 236] width 1239 height 740
click at [41, 328] on input "Expand/Collapse" at bounding box center [32, 327] width 59 height 20
checkbox input "true"
click at [366, 379] on div "No Files Yet" at bounding box center [620, 335] width 1200 height 199
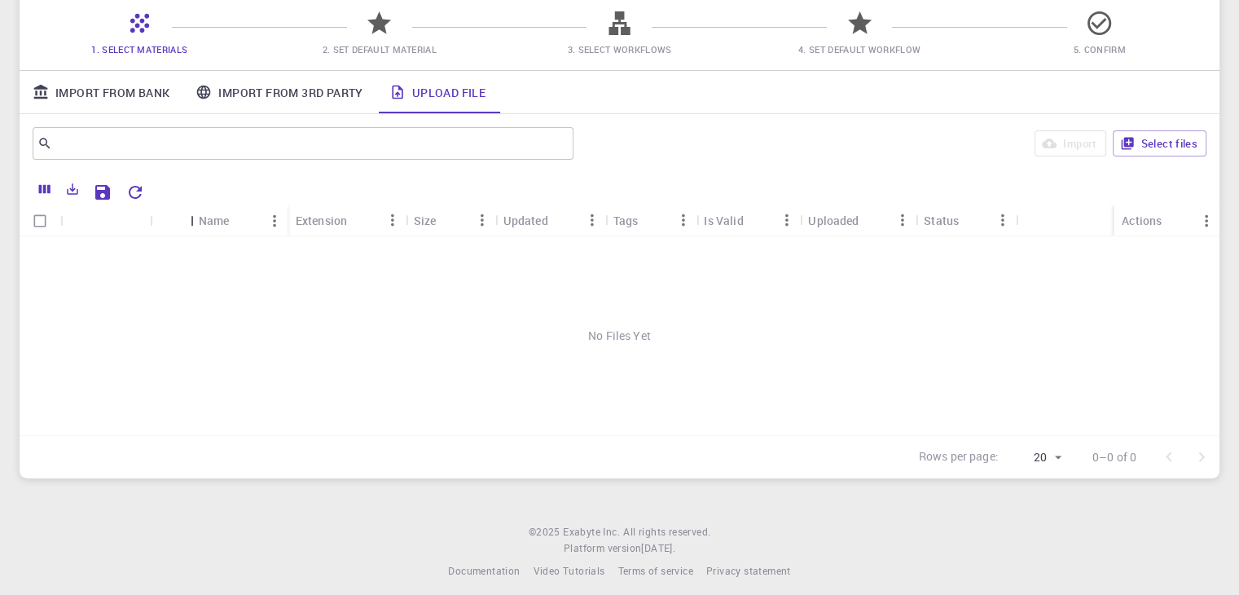
drag, startPoint x: 183, startPoint y: 222, endPoint x: 197, endPoint y: 219, distance: 14.2
click at [185, 222] on div "Icon" at bounding box center [192, 220] width 16 height 32
drag, startPoint x: 31, startPoint y: 221, endPoint x: 42, endPoint y: 221, distance: 11.4
click at [32, 221] on input "Select all rows" at bounding box center [39, 220] width 31 height 31
checkbox input "false"
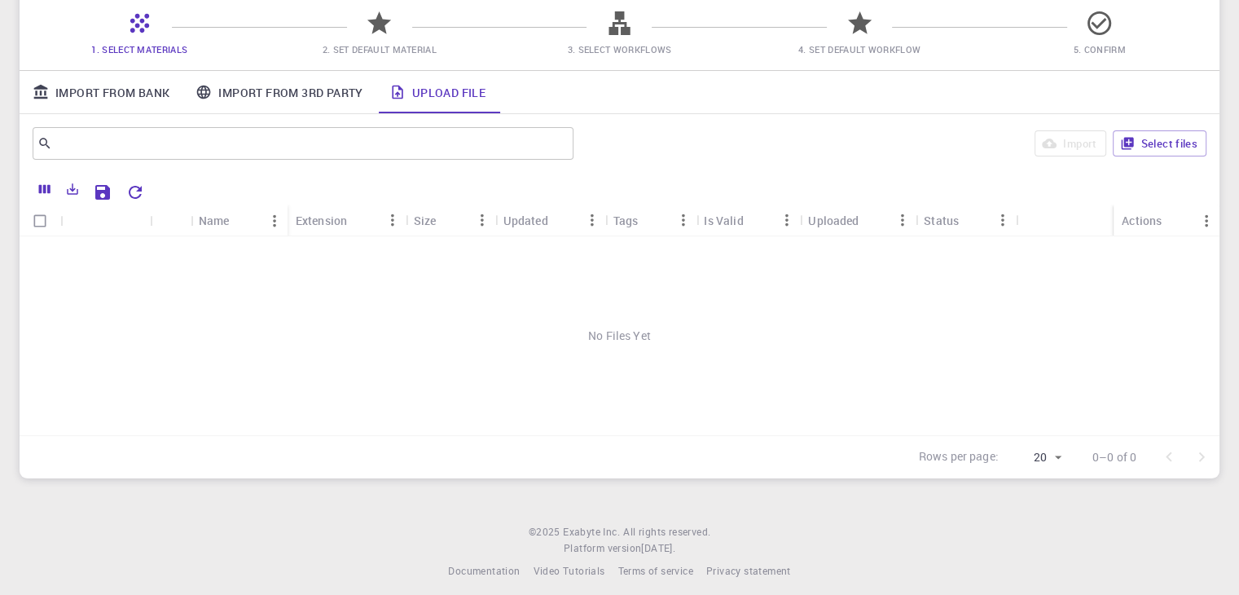
drag, startPoint x: 403, startPoint y: 323, endPoint x: 607, endPoint y: 323, distance: 203.6
click at [424, 323] on div "No Files Yet" at bounding box center [620, 335] width 1200 height 199
click at [626, 330] on div "No Files Yet" at bounding box center [620, 335] width 1200 height 199
drag, startPoint x: 621, startPoint y: 343, endPoint x: 621, endPoint y: 356, distance: 13.0
click at [621, 354] on div "No Files Yet" at bounding box center [620, 335] width 1200 height 199
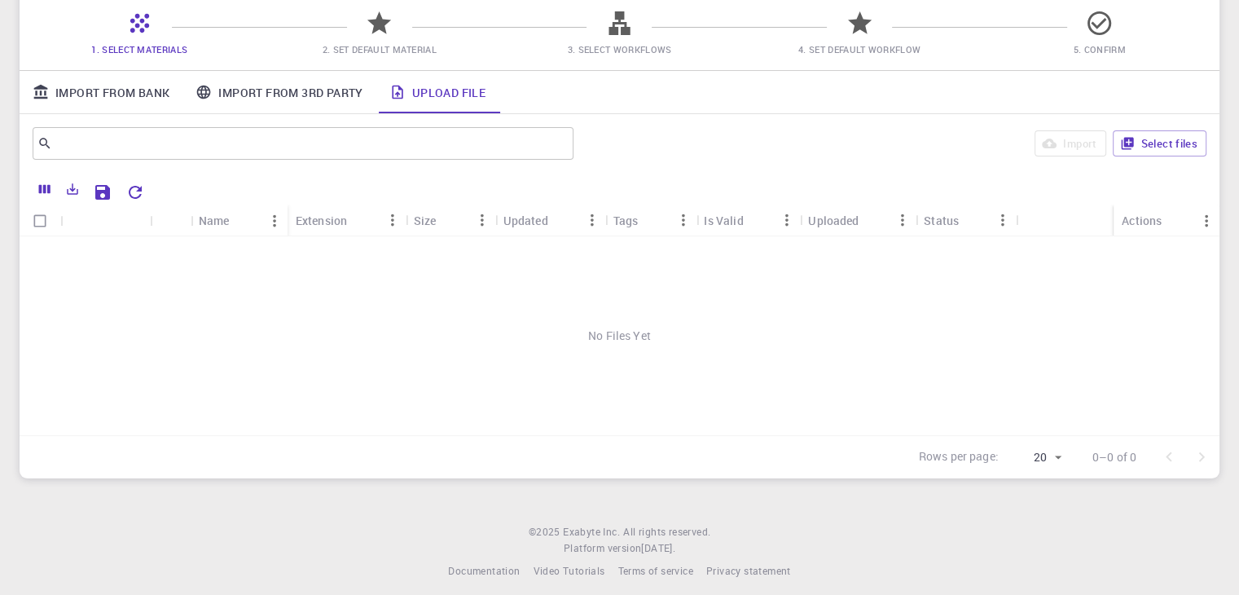
click at [378, 122] on div "​ Import Select files" at bounding box center [620, 143] width 1200 height 59
click at [347, 82] on link "Import From 3rd Party" at bounding box center [278, 92] width 193 height 42
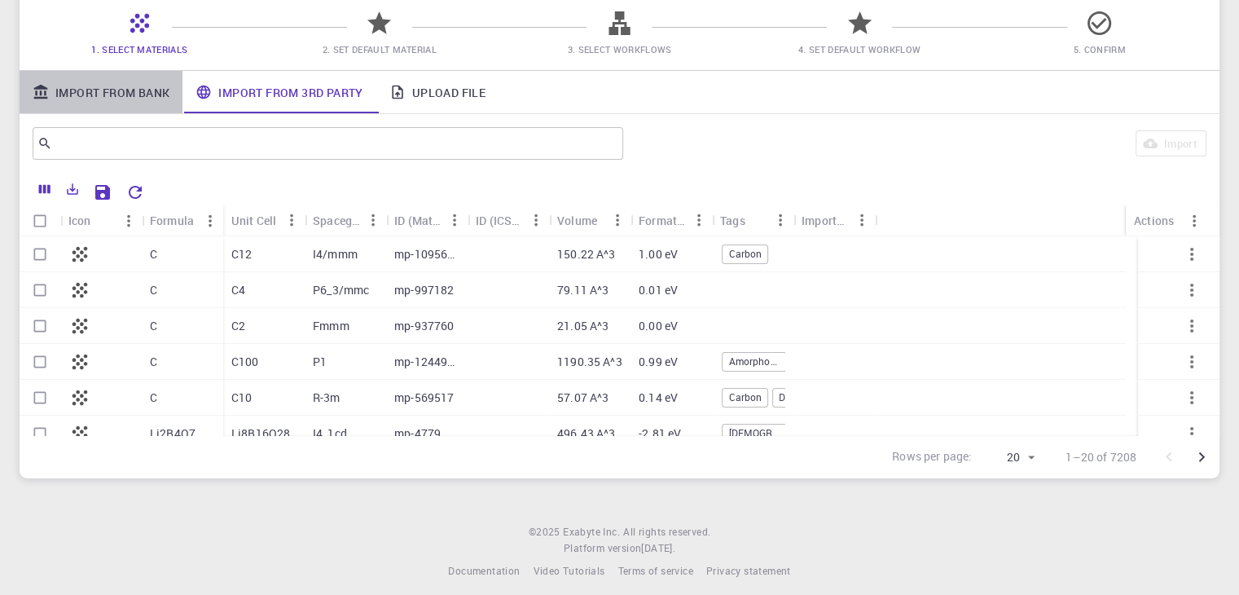
click at [134, 92] on link "Import From Bank" at bounding box center [101, 92] width 163 height 42
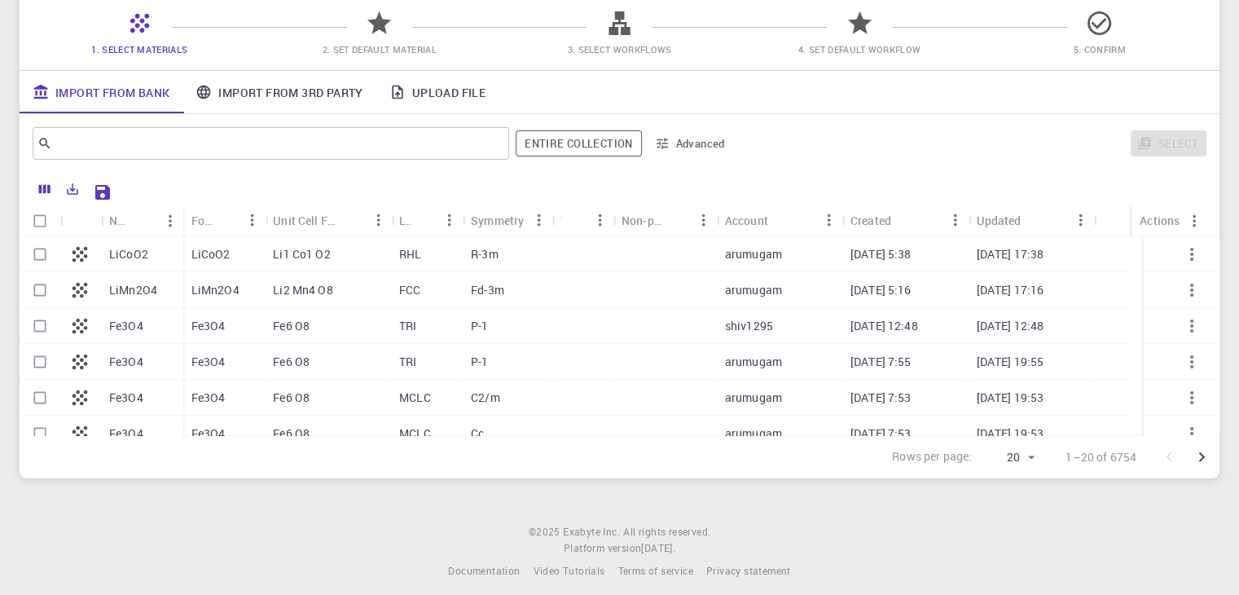
drag, startPoint x: 1086, startPoint y: 30, endPoint x: 912, endPoint y: 62, distance: 176.4
click at [1023, 46] on span "5. Confirm" at bounding box center [1099, 38] width 227 height 38
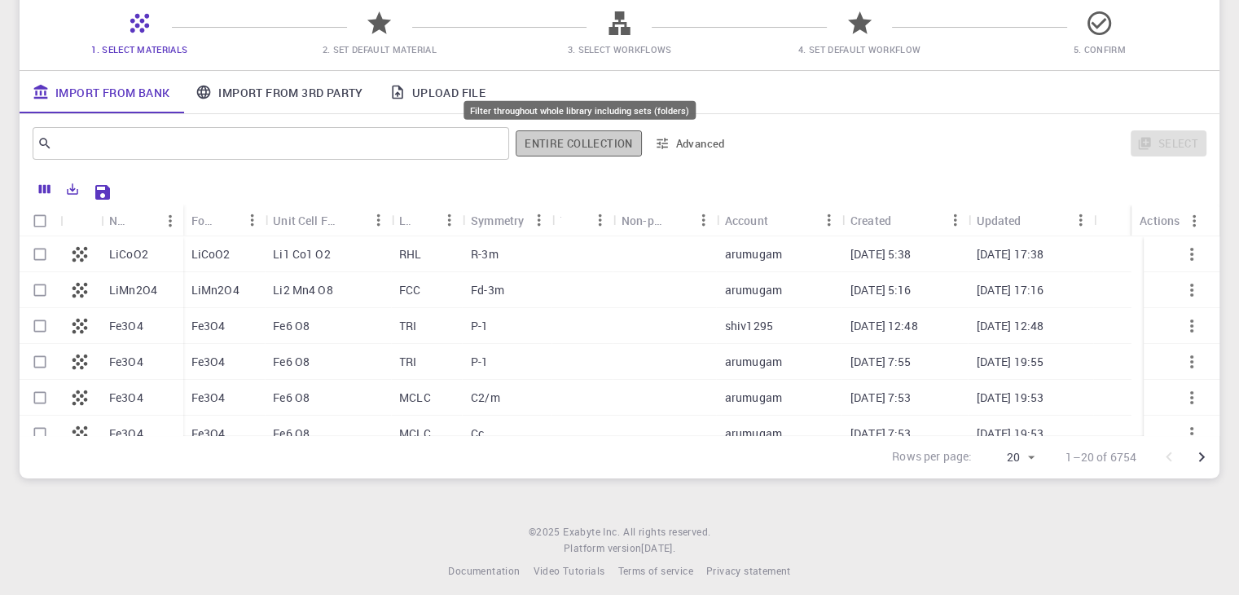
click at [566, 151] on button "Entire collection" at bounding box center [578, 143] width 125 height 26
click at [596, 147] on button "Entire collection" at bounding box center [578, 143] width 124 height 26
